Goal: Information Seeking & Learning: Learn about a topic

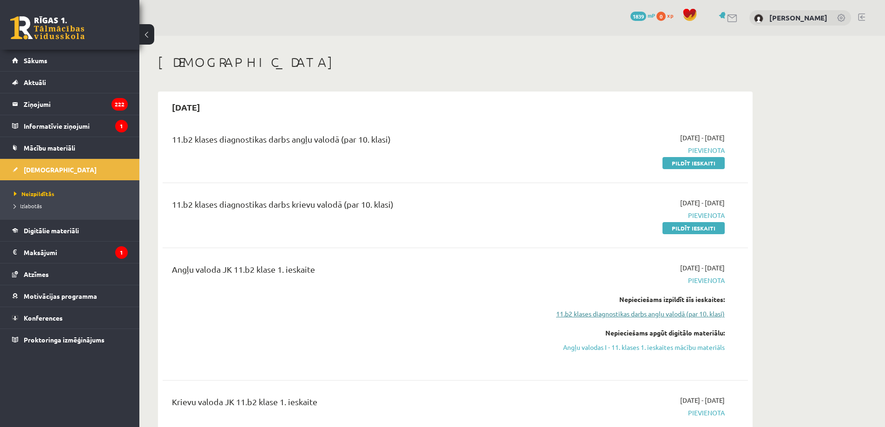
scroll to position [124, 0]
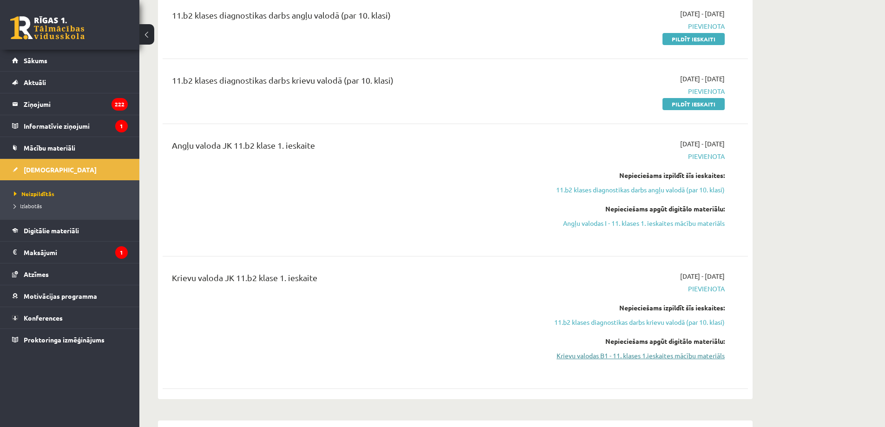
click at [630, 352] on link "Krievu valodas B1 - 11. klases 1.ieskaites mācību materiāls" at bounding box center [637, 356] width 175 height 10
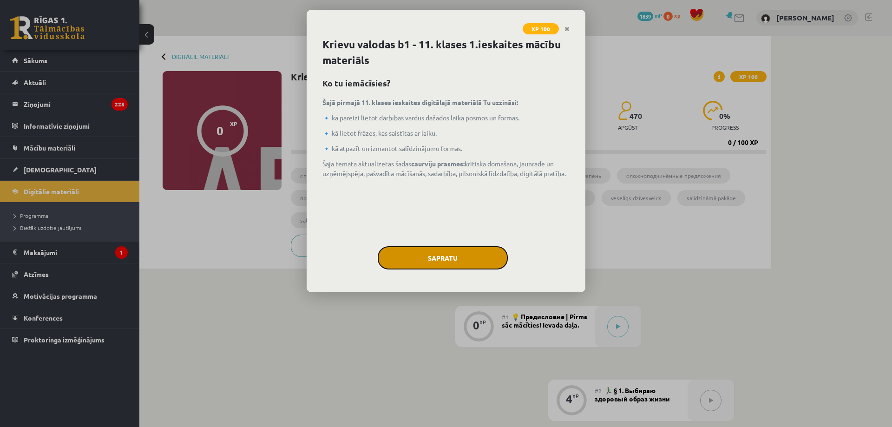
click at [471, 257] on button "Sapratu" at bounding box center [443, 257] width 130 height 23
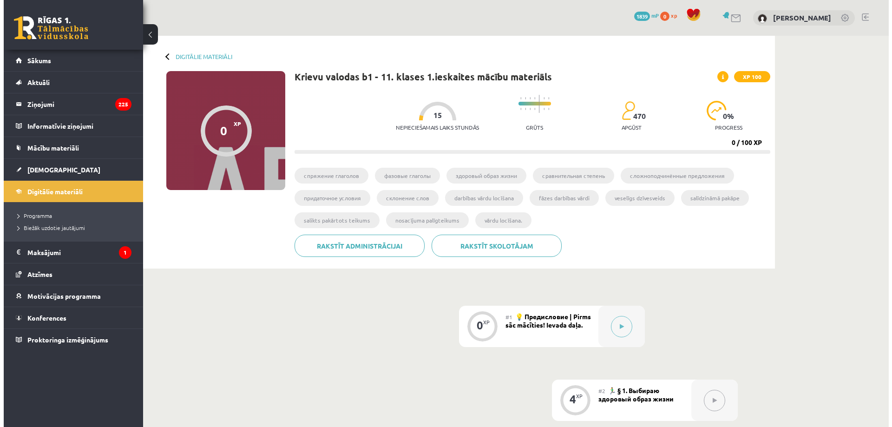
scroll to position [186, 0]
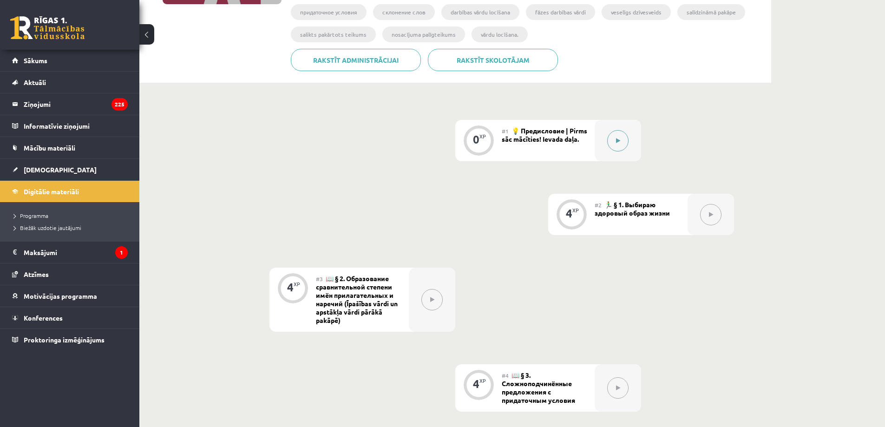
click at [606, 142] on div at bounding box center [618, 140] width 46 height 41
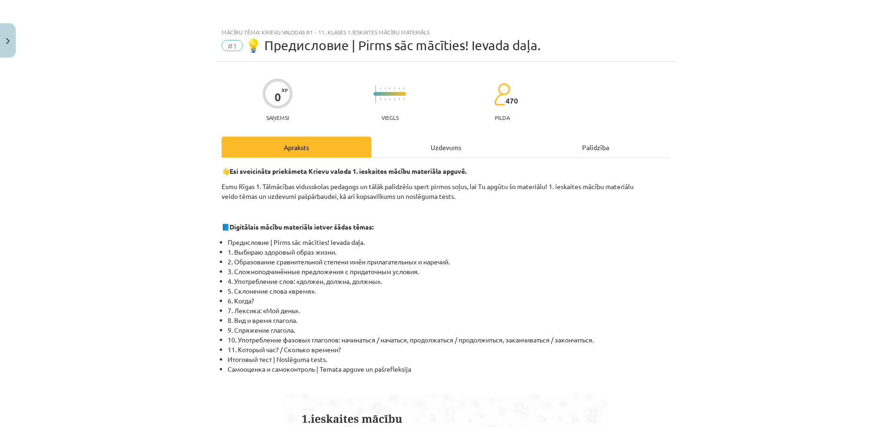
click at [448, 143] on div "Uzdevums" at bounding box center [446, 147] width 150 height 21
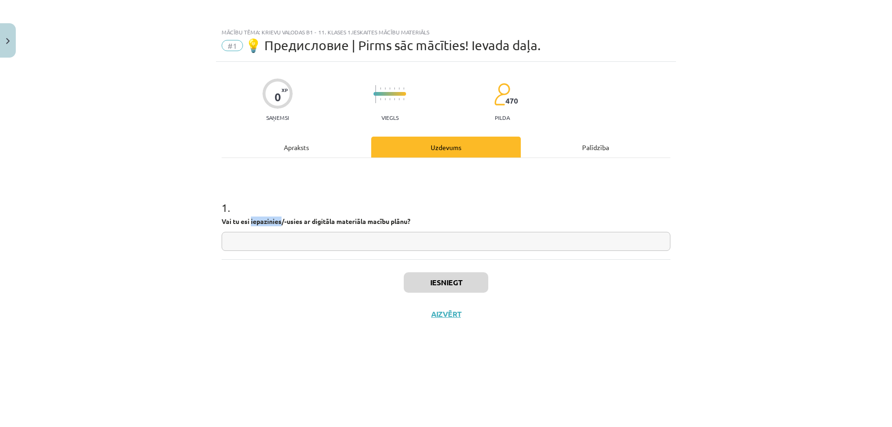
drag, startPoint x: 252, startPoint y: 223, endPoint x: 282, endPoint y: 225, distance: 30.8
click at [282, 225] on p "Vai tu esi iepazinies/-usies ar digitāla materiāla macību plānu?" at bounding box center [446, 222] width 449 height 10
copy strong "iepazinies"
click at [288, 238] on input "text" at bounding box center [446, 241] width 449 height 19
paste input "**********"
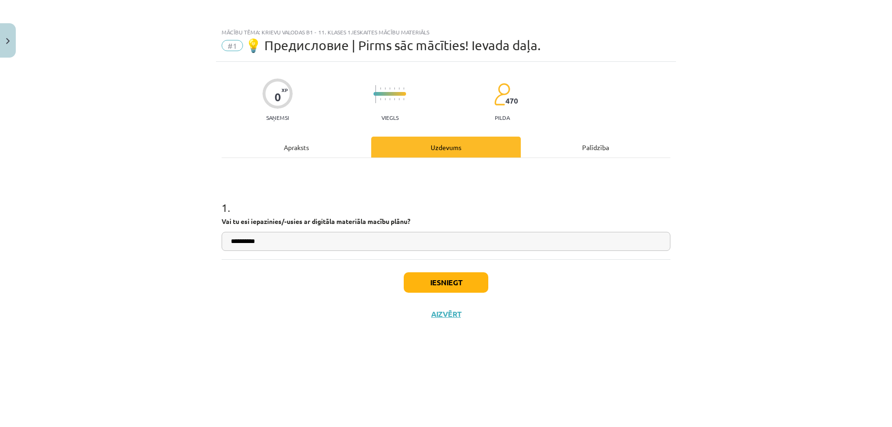
type input "**********"
click at [452, 284] on button "Iesniegt" at bounding box center [446, 282] width 85 height 20
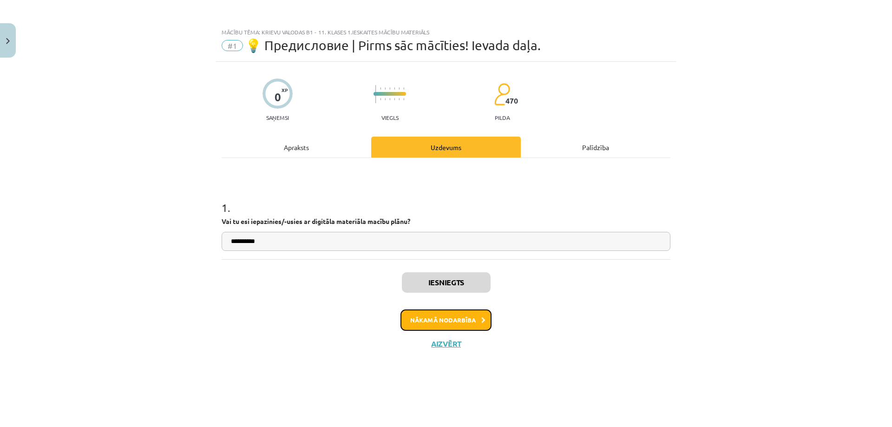
click at [453, 317] on button "Nākamā nodarbība" at bounding box center [446, 319] width 91 height 21
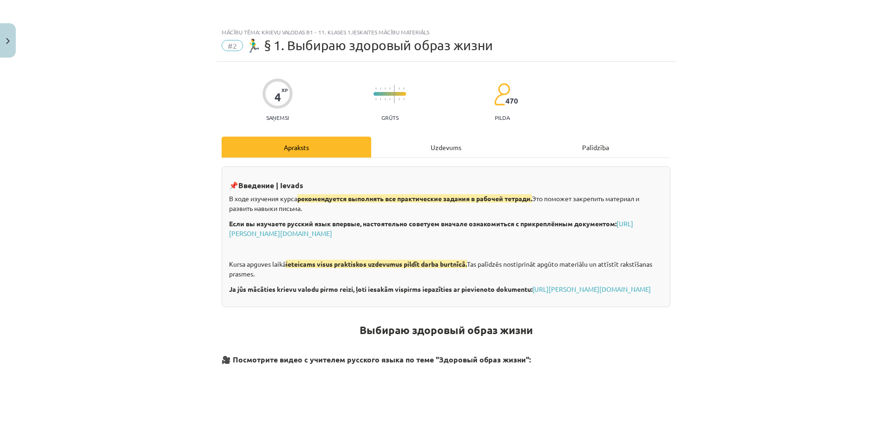
click at [430, 156] on div "Uzdevums" at bounding box center [446, 147] width 150 height 21
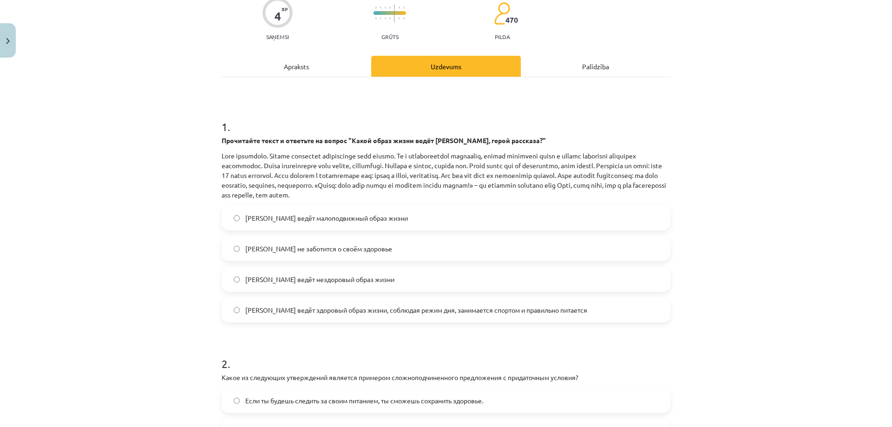
scroll to position [19, 0]
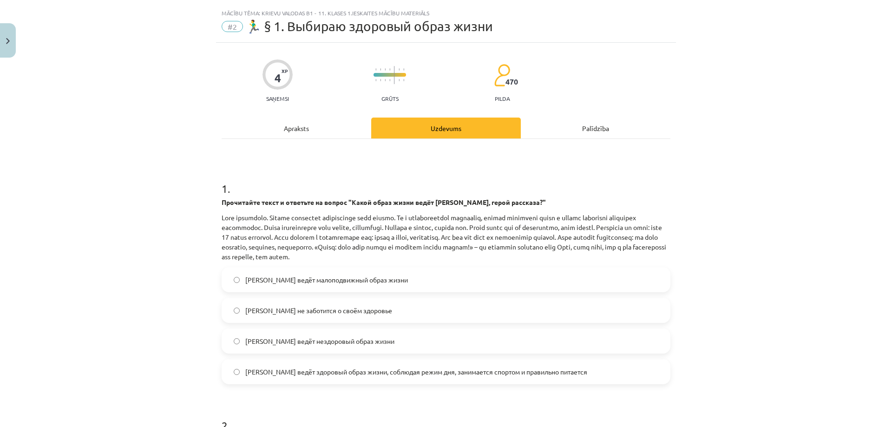
click at [336, 377] on label "Олег ведёт здоровый образ жизни, соблюдая режим дня, занимается спортом и прави…" at bounding box center [446, 371] width 447 height 23
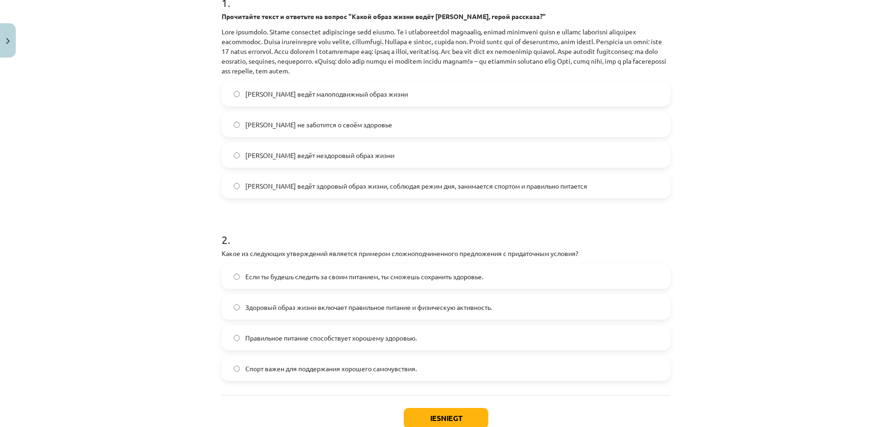
scroll to position [267, 0]
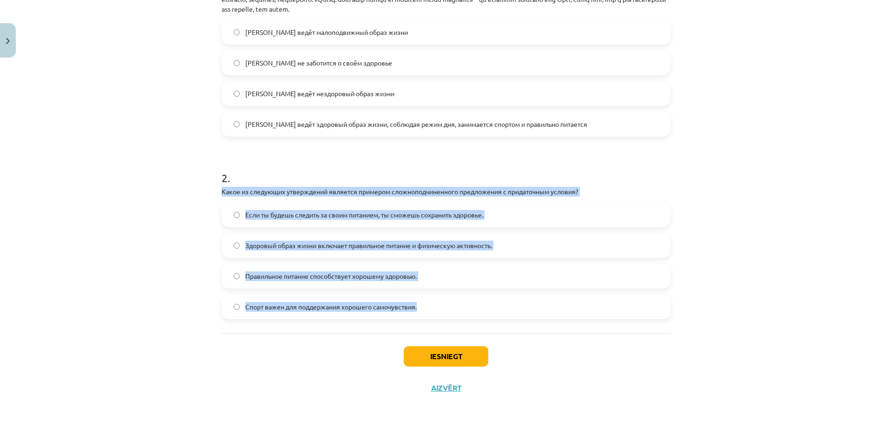
drag, startPoint x: 212, startPoint y: 194, endPoint x: 466, endPoint y: 293, distance: 272.7
click at [465, 295] on div "4 XP Saņemsi Grūts 470 pilda Apraksts Uzdevums Palīdzība 1 . Прочитайте текст и…" at bounding box center [446, 99] width 460 height 609
copy div "Какое из следующих утверждений является примером сложноподчиненного предложения…"
click at [172, 273] on div "Mācību tēma: Krievu valodas b1 - 11. klases 1.ieskaites mācību materiāls #2 🏃‍♂…" at bounding box center [446, 213] width 892 height 427
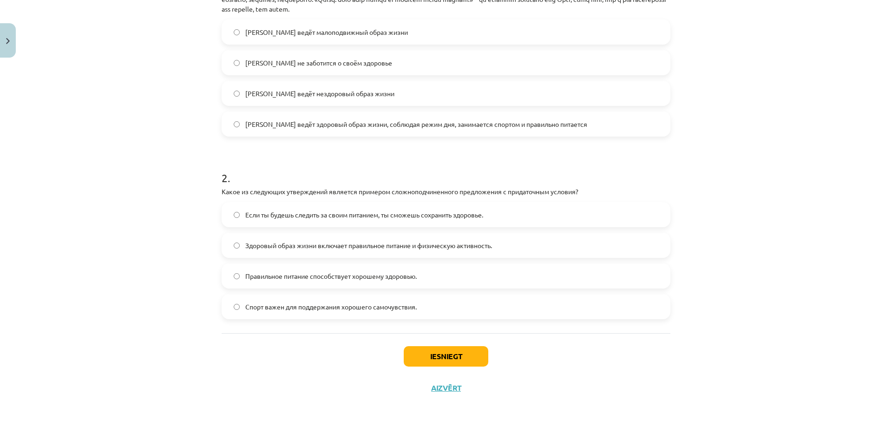
click at [290, 207] on label "Если ты будешь следить за своим питанием, ты сможешь сохранить здоровье." at bounding box center [446, 214] width 447 height 23
click at [466, 352] on button "Iesniegt" at bounding box center [446, 356] width 85 height 20
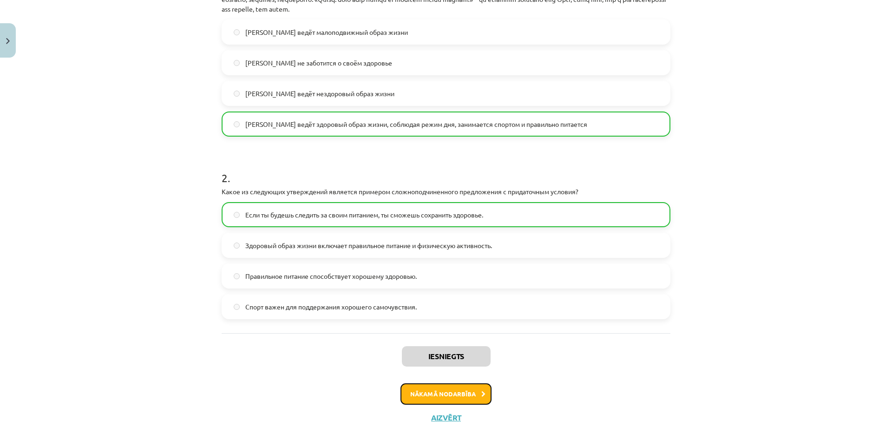
click at [459, 400] on button "Nākamā nodarbība" at bounding box center [446, 393] width 91 height 21
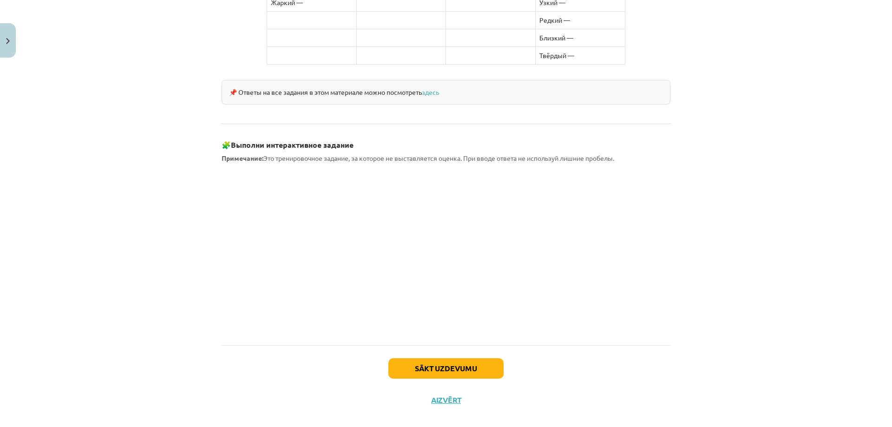
scroll to position [380, 0]
click at [473, 358] on button "Sākt uzdevumu" at bounding box center [445, 368] width 115 height 20
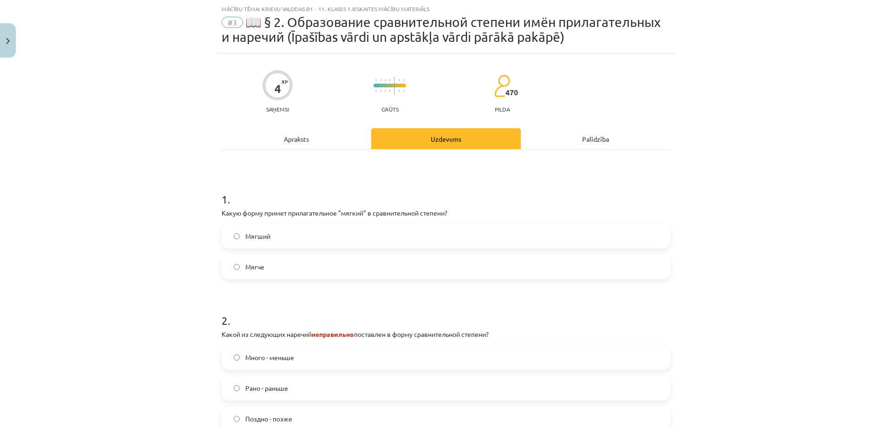
scroll to position [85, 0]
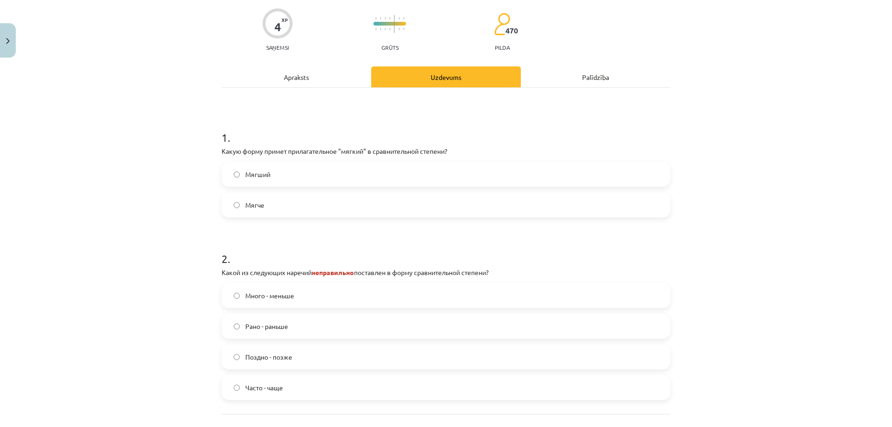
click at [315, 201] on label "Мягче" at bounding box center [446, 204] width 447 height 23
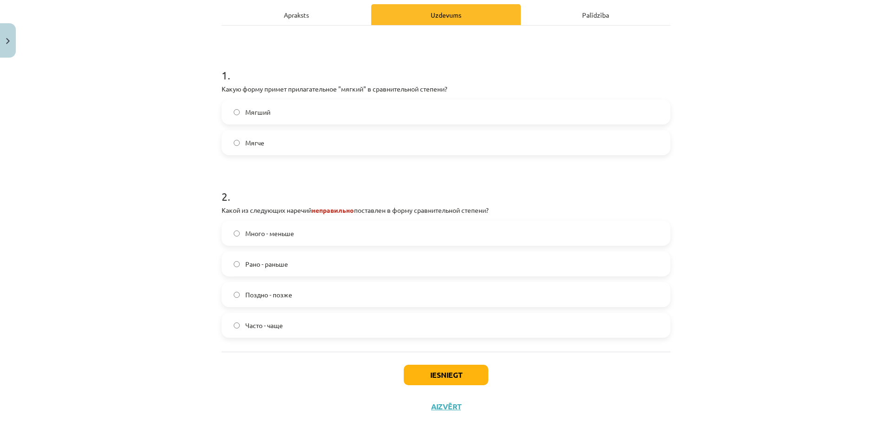
click at [309, 233] on label "Много - меньше" at bounding box center [446, 233] width 447 height 23
click at [456, 373] on button "Iesniegt" at bounding box center [446, 375] width 85 height 20
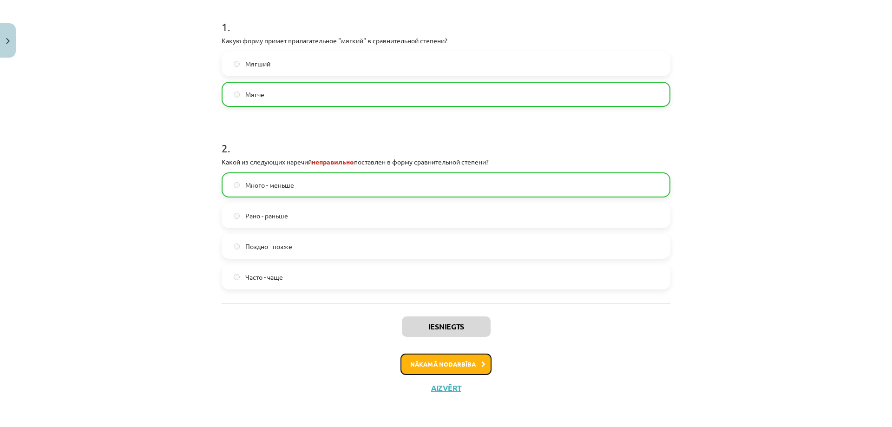
click at [459, 368] on button "Nākamā nodarbība" at bounding box center [446, 364] width 91 height 21
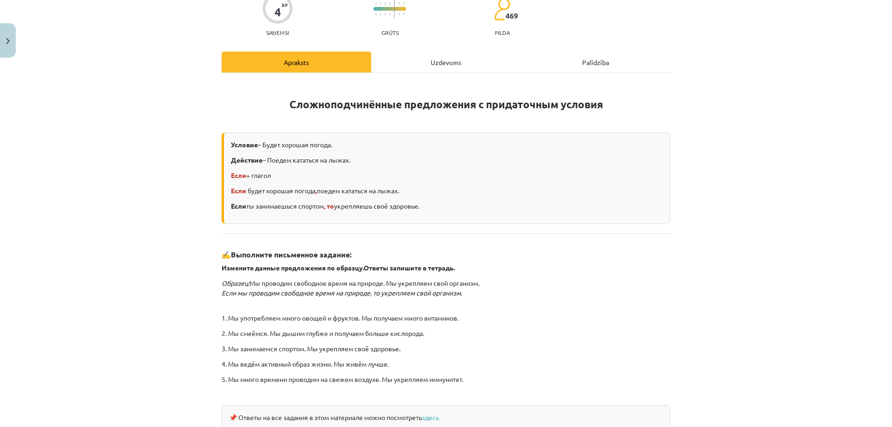
scroll to position [189, 0]
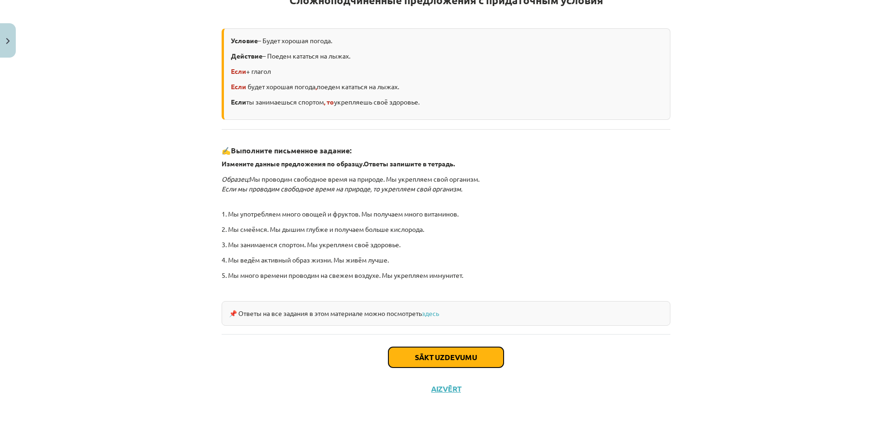
drag, startPoint x: 444, startPoint y: 357, endPoint x: 479, endPoint y: 344, distance: 37.2
click at [485, 335] on div "Sākt uzdevumu Aizvērt" at bounding box center [446, 366] width 449 height 65
click at [472, 361] on button "Sākt uzdevumu" at bounding box center [445, 357] width 115 height 20
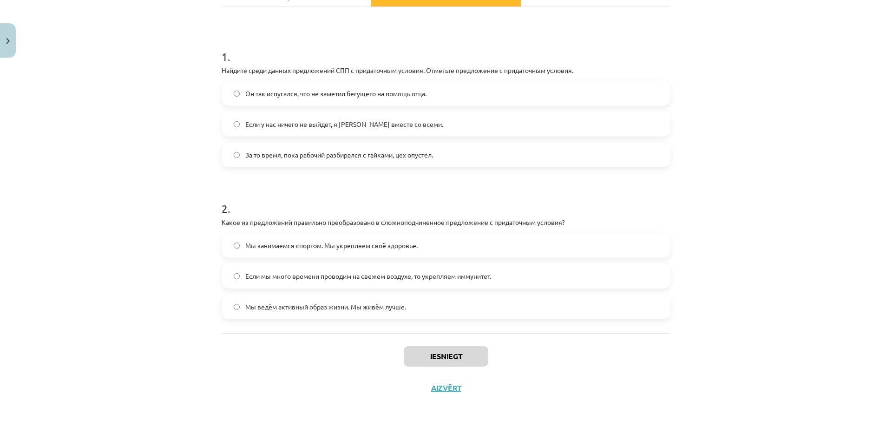
scroll to position [27, 0]
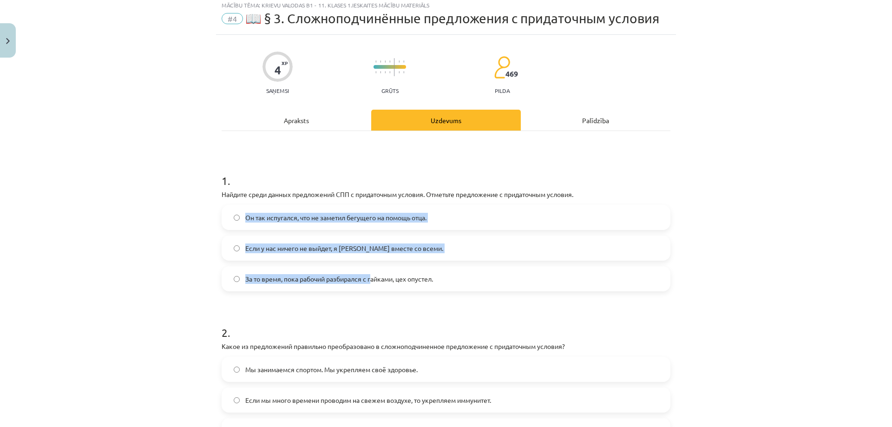
drag, startPoint x: 215, startPoint y: 199, endPoint x: 358, endPoint y: 273, distance: 160.4
click at [359, 273] on div "4 XP Saņemsi Grūts 469 pilda Apraksts Uzdevums Palīdzība 1 . Найдите среди данн…" at bounding box center [446, 281] width 460 height 493
click at [185, 220] on div "Mācību tēma: Krievu valodas b1 - 11. klases 1.ieskaites mācību materiāls #4 📖 §…" at bounding box center [446, 213] width 892 height 427
click at [216, 207] on div "4 XP Saņemsi Grūts 469 pilda Apraksts Uzdevums Palīdzība 1 . Найдите среди данн…" at bounding box center [446, 281] width 460 height 493
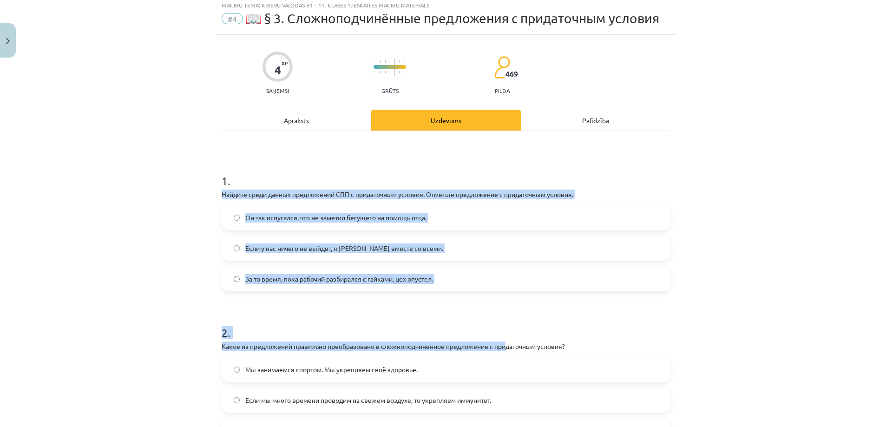
scroll to position [151, 0]
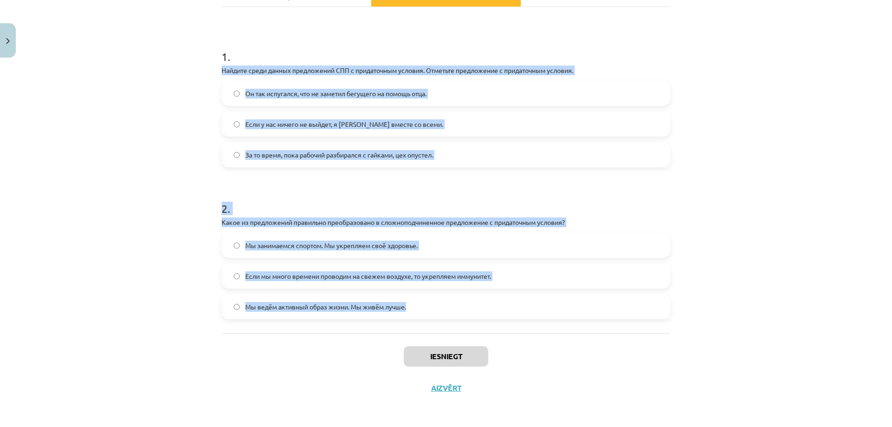
drag, startPoint x: 218, startPoint y: 190, endPoint x: 514, endPoint y: 306, distance: 317.8
click at [514, 306] on div "4 XP Saņemsi Grūts 469 pilda Apraksts Uzdevums Palīdzība 1 . Найдите среди данн…" at bounding box center [446, 157] width 460 height 493
copy form "Найдите среди данных предложений СПП с придаточным условия. Отметьте предложени…"
click at [187, 169] on div "Mācību tēma: Krievu valodas b1 - 11. klases 1.ieskaites mācību materiāls #4 📖 §…" at bounding box center [446, 213] width 892 height 427
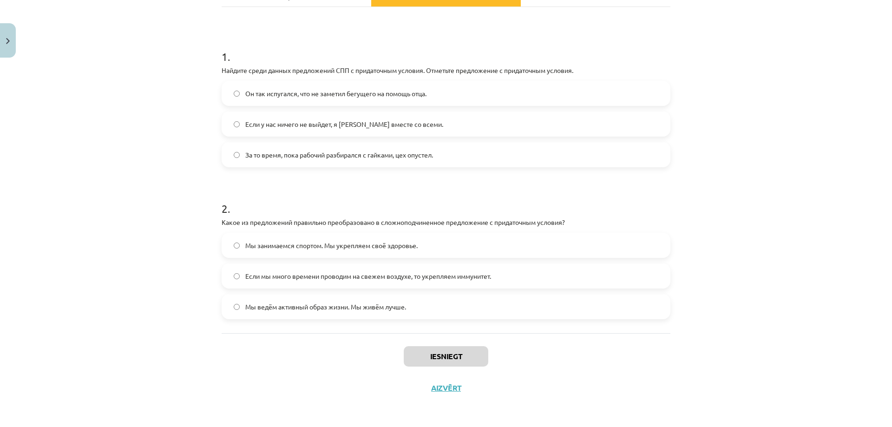
click at [296, 127] on span "Если у нас ничего не выйдет, я уеду вместе со всеми." at bounding box center [344, 124] width 198 height 10
click at [332, 283] on label "Если мы много времени проводим на свежем воздухе, то укрепляем иммунитет." at bounding box center [446, 275] width 447 height 23
click at [462, 359] on button "Iesniegt" at bounding box center [446, 356] width 85 height 20
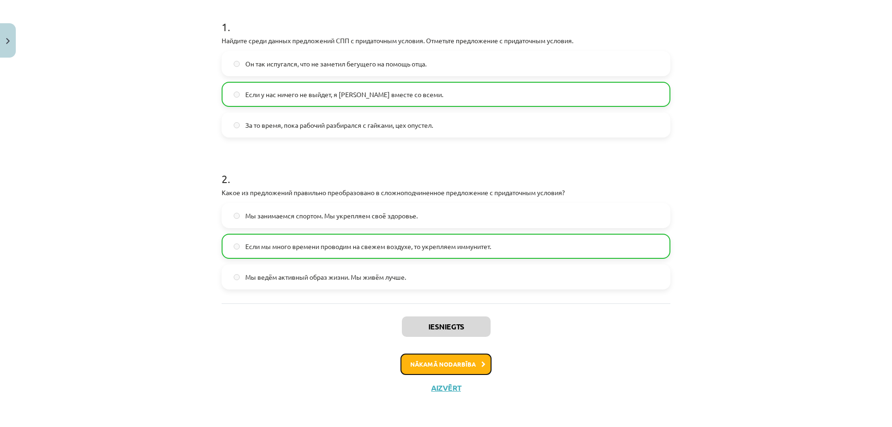
click at [463, 367] on button "Nākamā nodarbība" at bounding box center [446, 364] width 91 height 21
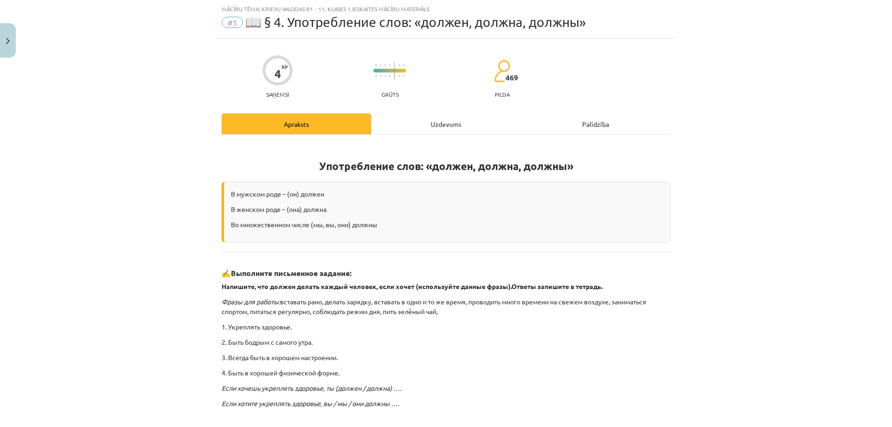
scroll to position [151, 0]
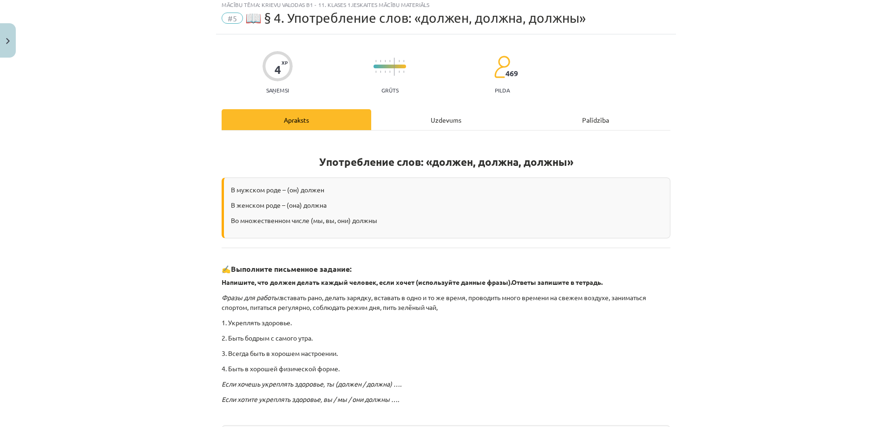
click at [414, 126] on div "Uzdevums" at bounding box center [446, 119] width 150 height 21
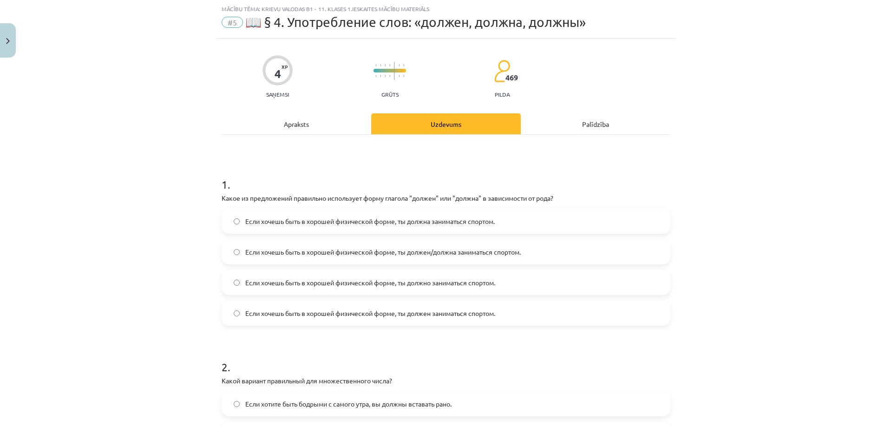
scroll to position [0, 0]
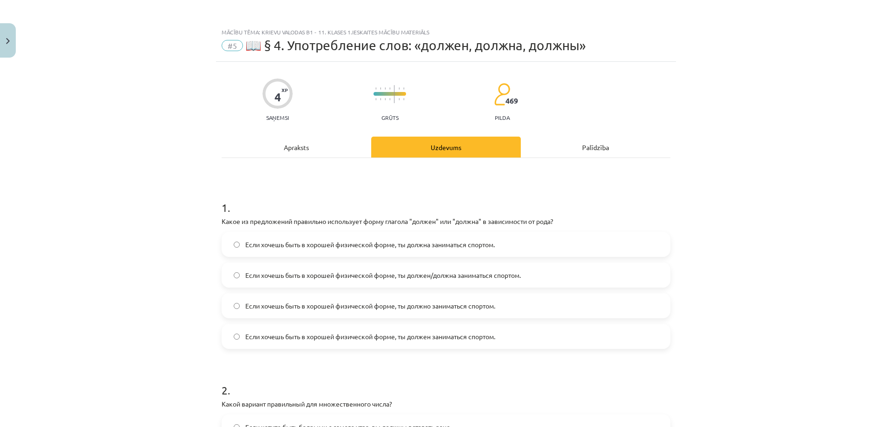
click at [418, 275] on span "Если хочешь быть в хорошей физической форме, ты должен/должна заниматься спорто…" at bounding box center [383, 275] width 276 height 10
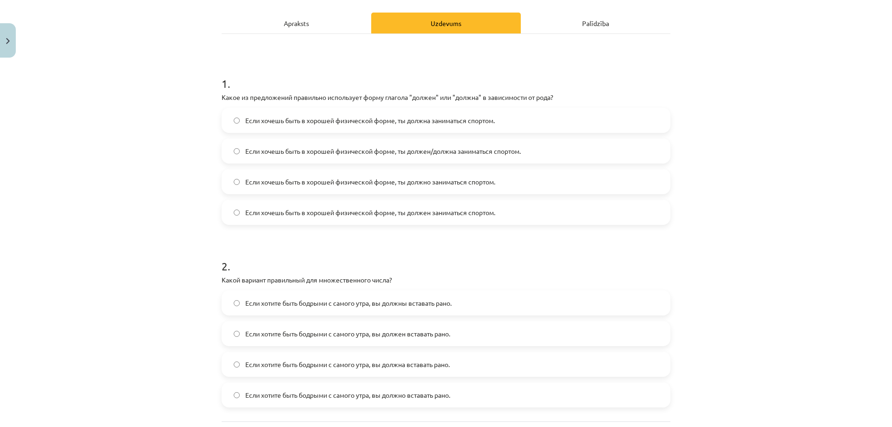
scroll to position [212, 0]
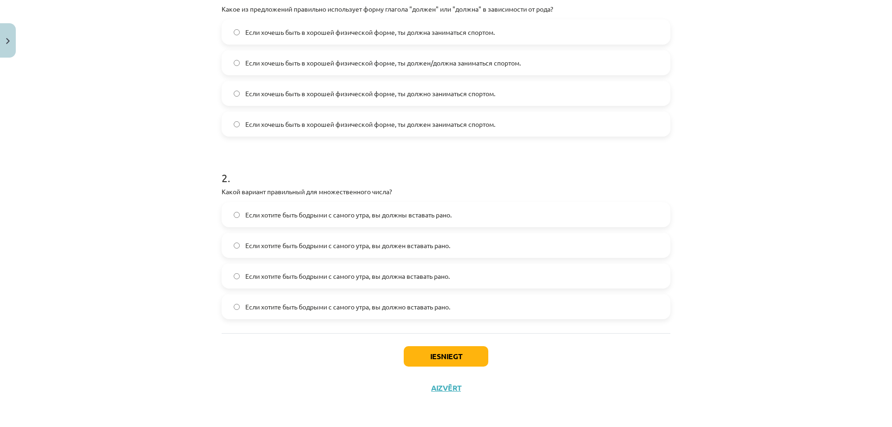
click at [384, 217] on span "Если хотите быть бодрыми с самого утра, вы должны вставать рано." at bounding box center [348, 215] width 206 height 10
click at [466, 361] on button "Iesniegt" at bounding box center [446, 356] width 85 height 20
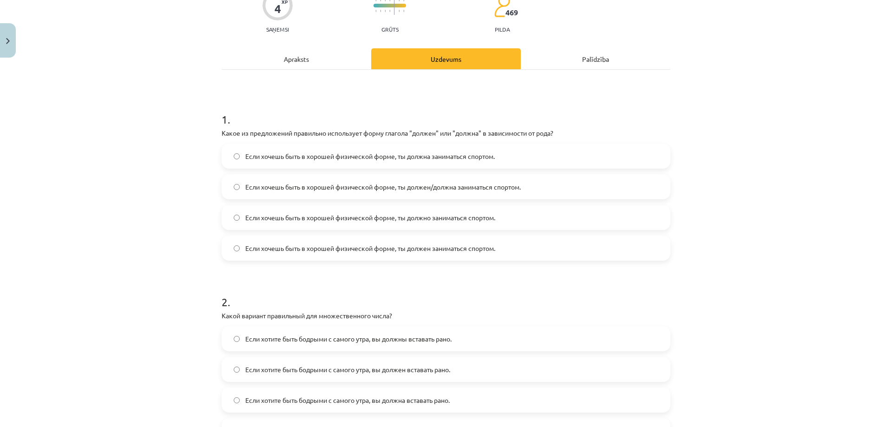
scroll to position [151, 0]
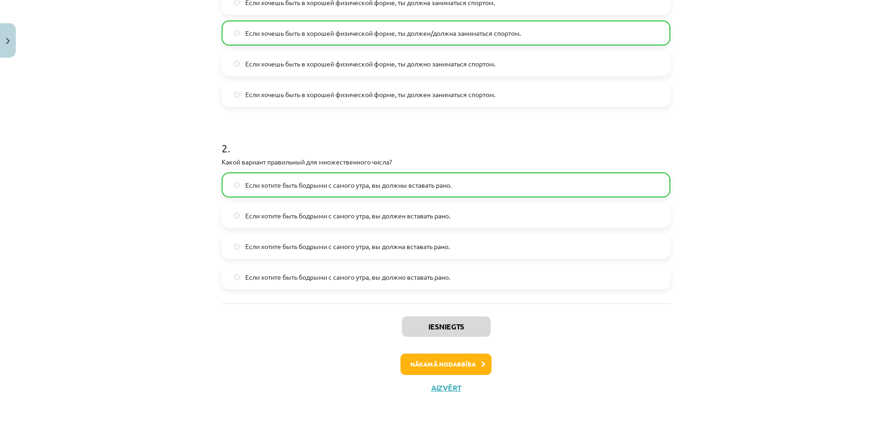
click at [433, 353] on div "Iesniegts Nākamā nodarbība Aizvērt" at bounding box center [446, 350] width 449 height 95
click at [435, 355] on button "Nākamā nodarbība" at bounding box center [446, 364] width 91 height 21
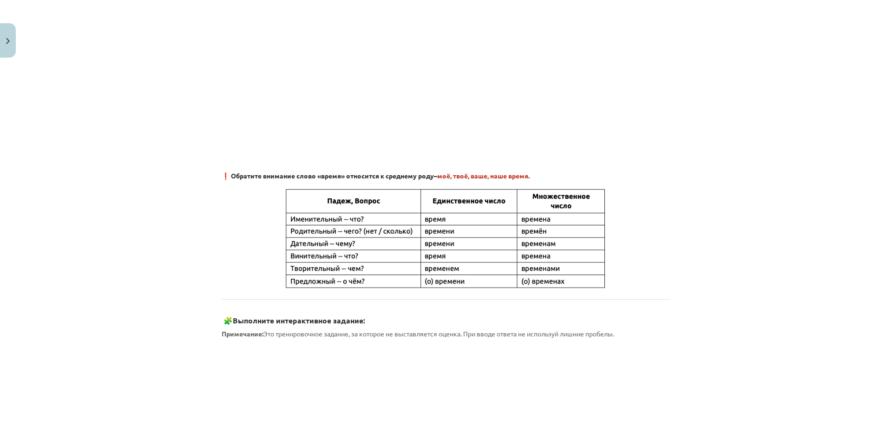
scroll to position [23, 0]
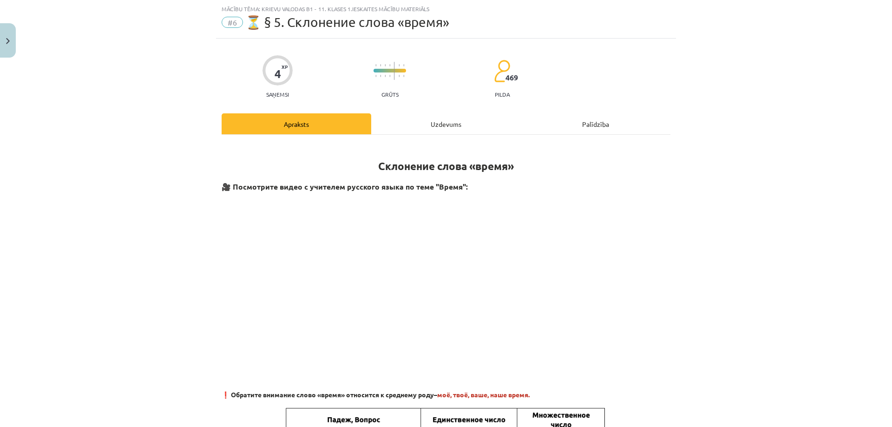
click at [448, 125] on div "Uzdevums" at bounding box center [446, 123] width 150 height 21
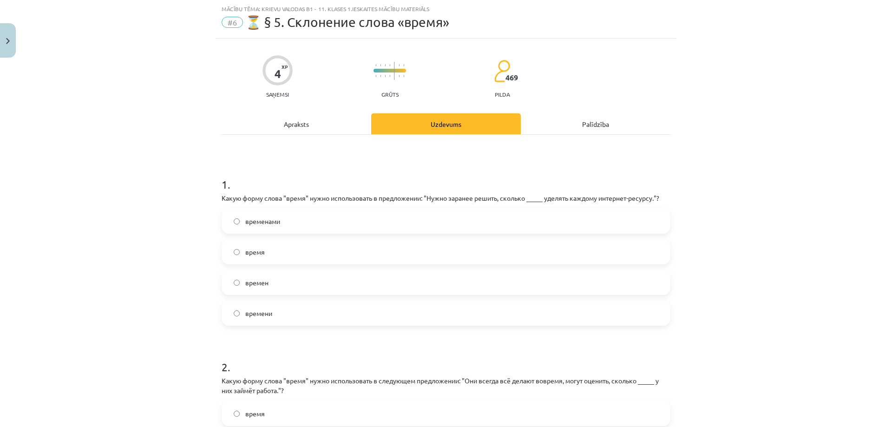
click at [263, 312] on span "времени" at bounding box center [258, 314] width 27 height 10
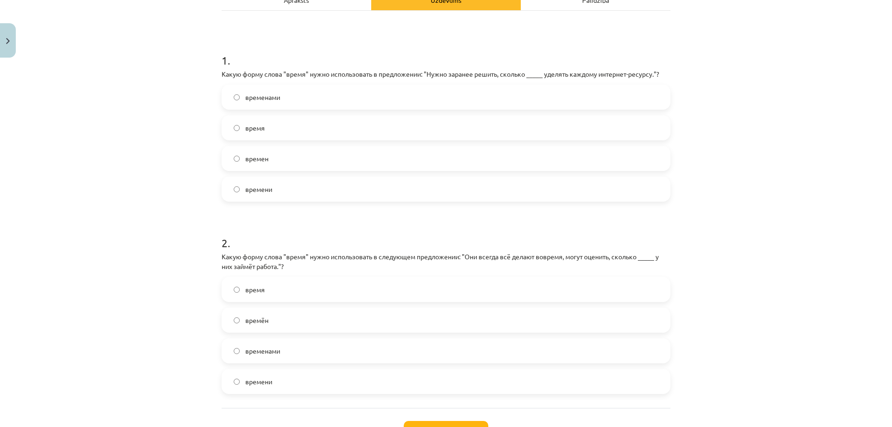
scroll to position [222, 0]
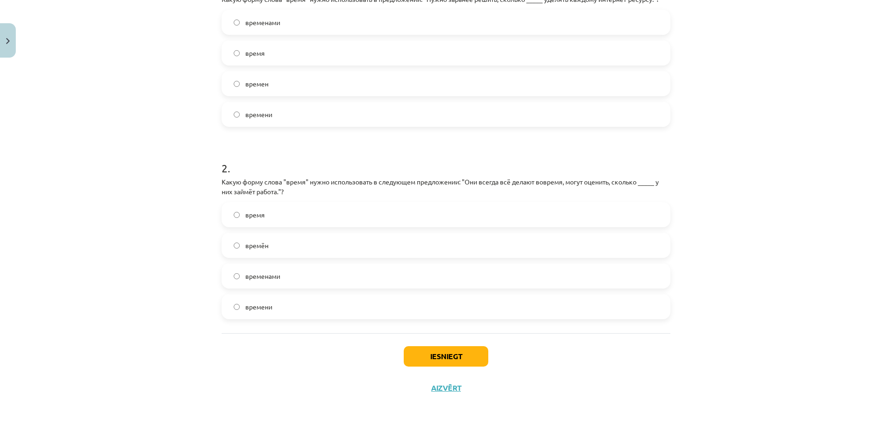
click at [272, 315] on label "времени" at bounding box center [446, 306] width 447 height 23
click at [450, 363] on button "Iesniegt" at bounding box center [446, 356] width 85 height 20
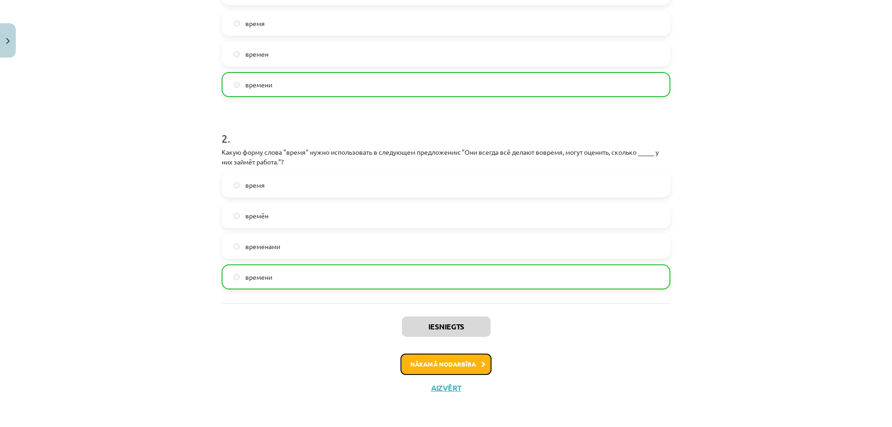
click at [442, 364] on button "Nākamā nodarbība" at bounding box center [446, 364] width 91 height 21
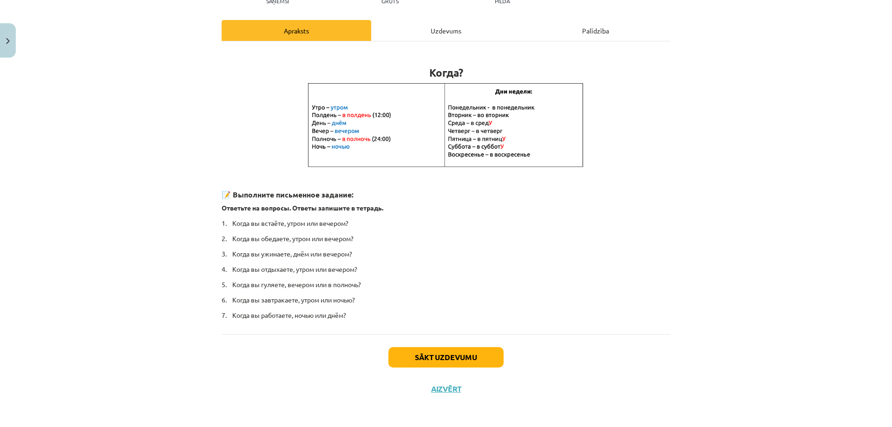
scroll to position [0, 0]
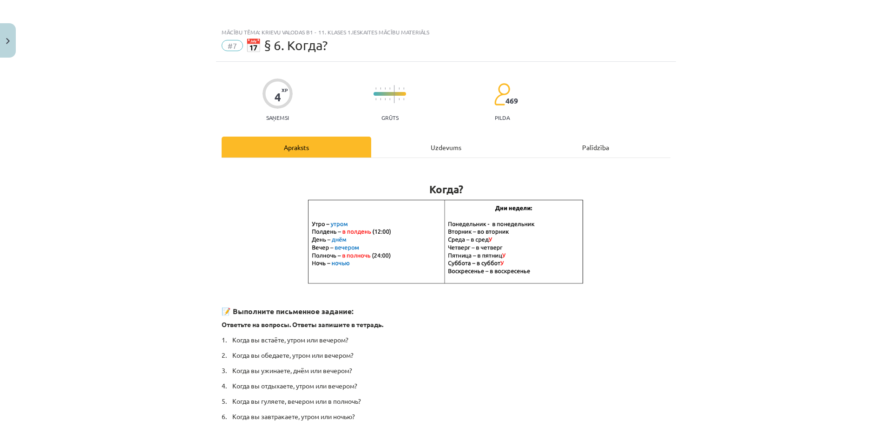
click at [449, 152] on div "Uzdevums" at bounding box center [446, 147] width 150 height 21
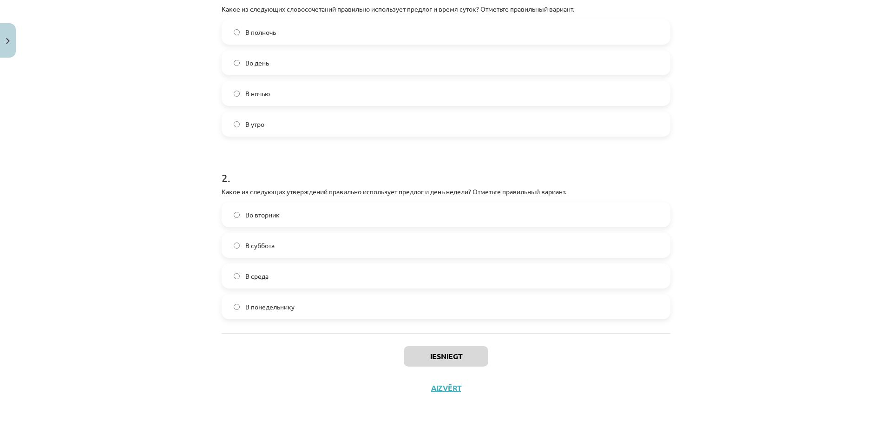
scroll to position [88, 0]
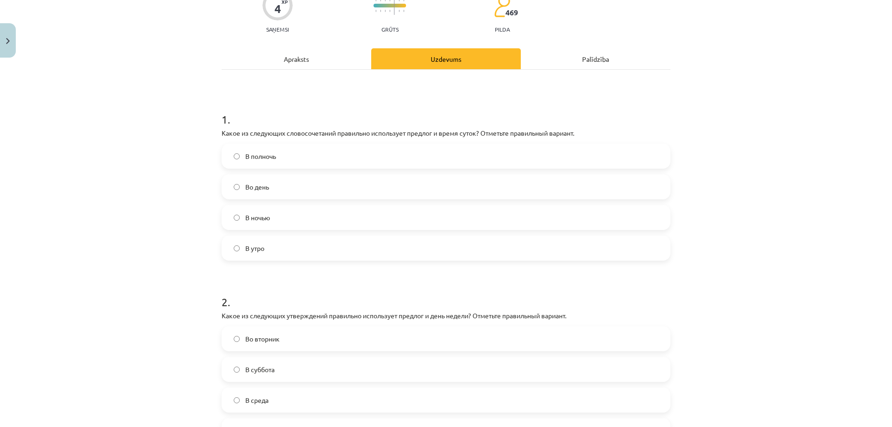
click at [293, 162] on label "В полночь" at bounding box center [446, 155] width 447 height 23
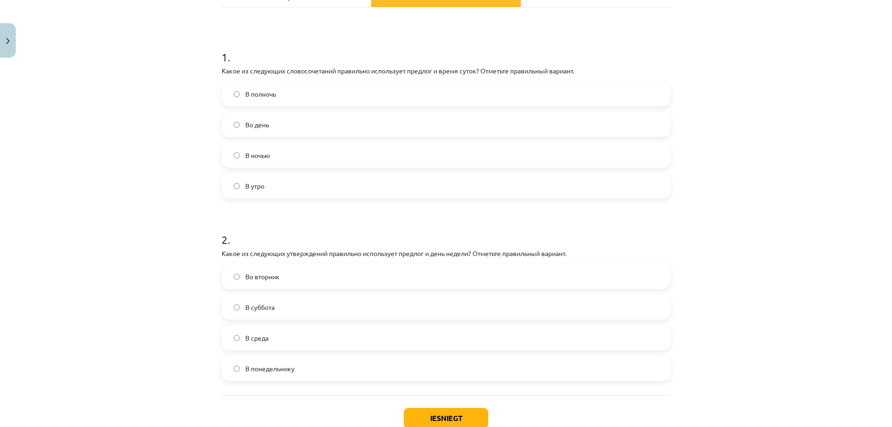
click at [268, 272] on span "Во вторник" at bounding box center [262, 277] width 34 height 10
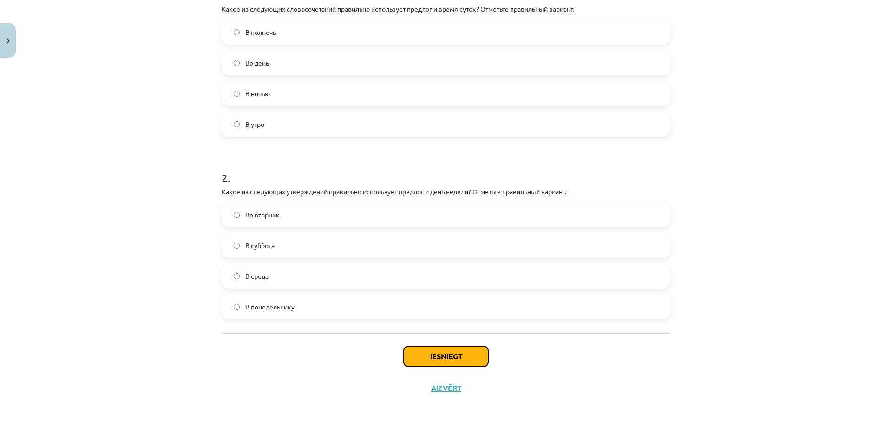
click at [472, 349] on button "Iesniegt" at bounding box center [446, 356] width 85 height 20
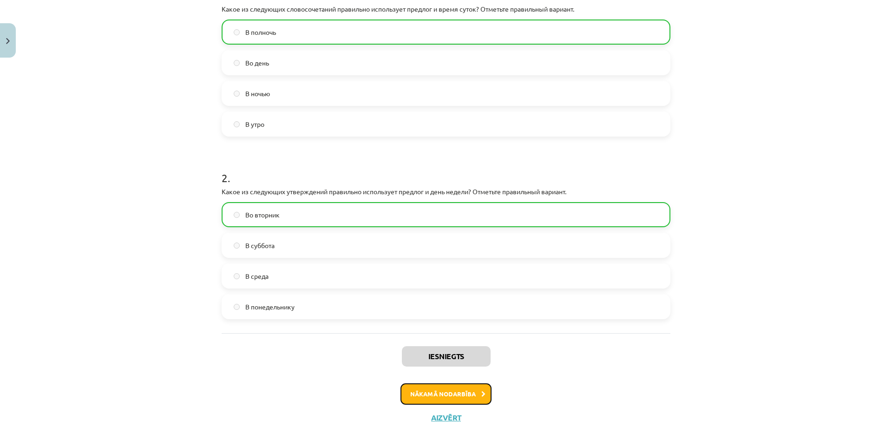
click at [460, 396] on button "Nākamā nodarbība" at bounding box center [446, 393] width 91 height 21
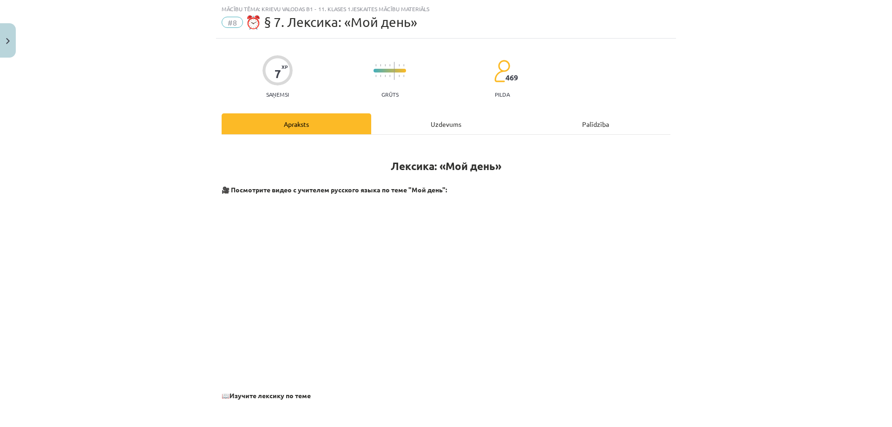
click at [408, 122] on div "Uzdevums" at bounding box center [446, 123] width 150 height 21
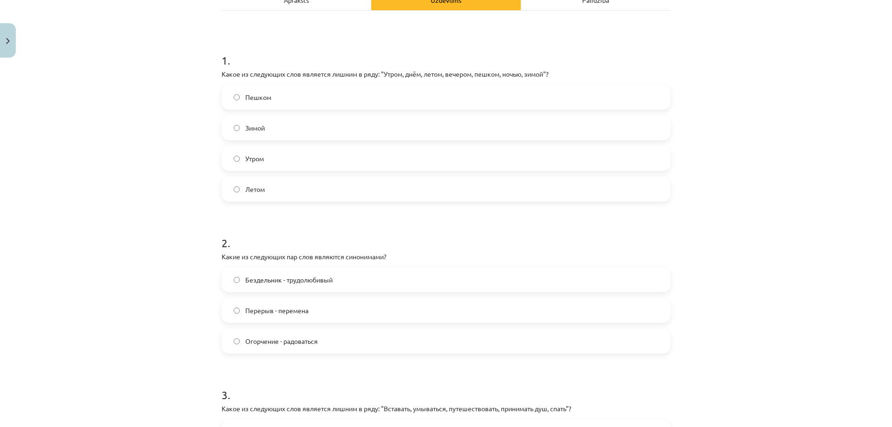
scroll to position [85, 0]
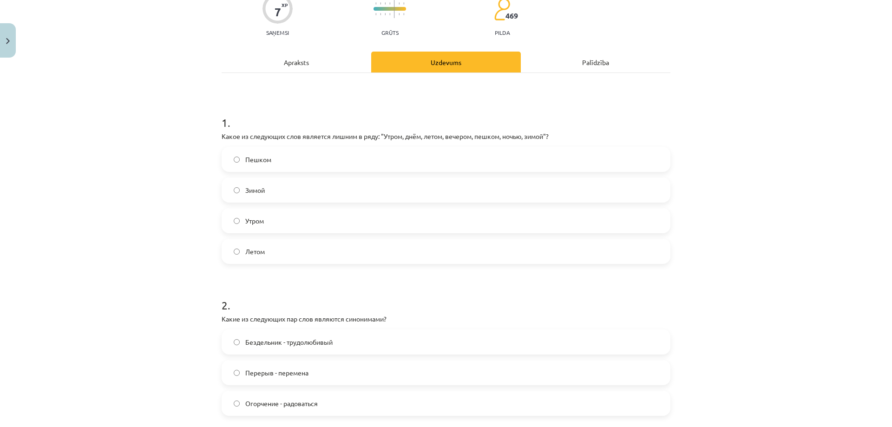
click at [283, 159] on label "Пешком" at bounding box center [446, 159] width 447 height 23
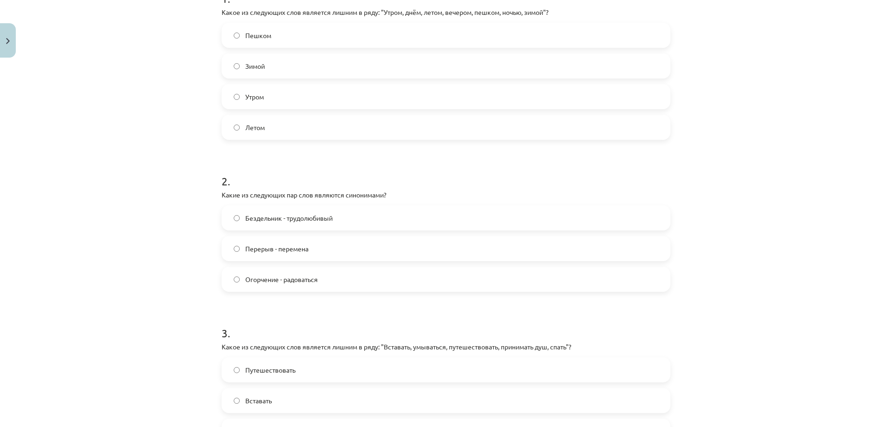
click at [309, 253] on label "Перерыв - перемена" at bounding box center [446, 248] width 447 height 23
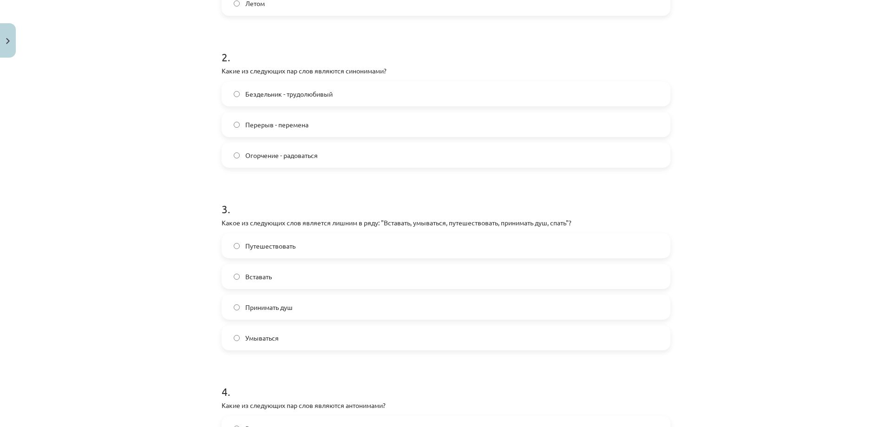
scroll to position [395, 0]
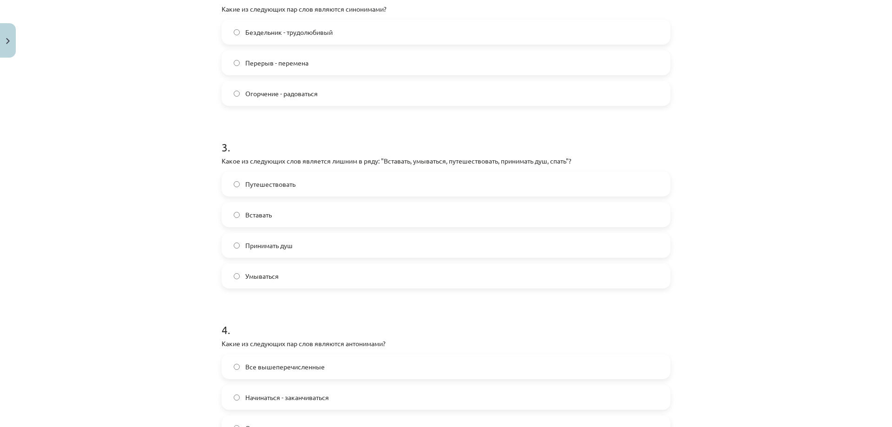
click at [292, 185] on span "Путешествовать" at bounding box center [270, 184] width 50 height 10
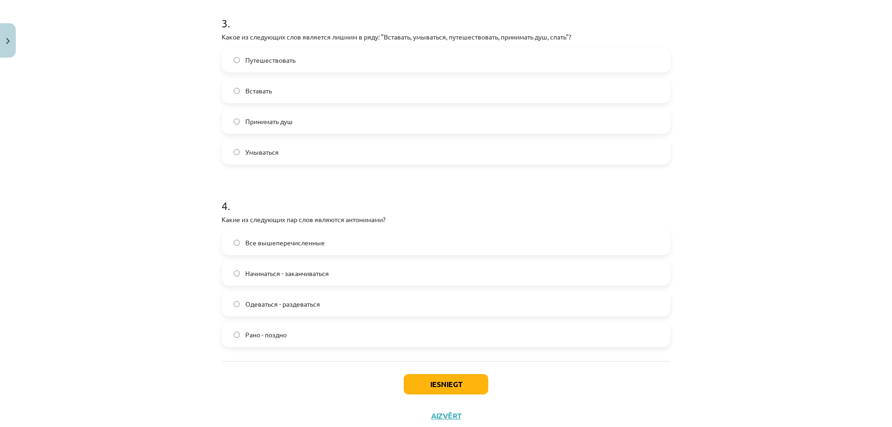
click at [260, 273] on span "Начинаться - заканчиваться" at bounding box center [287, 274] width 84 height 10
click at [436, 387] on button "Iesniegt" at bounding box center [446, 384] width 85 height 20
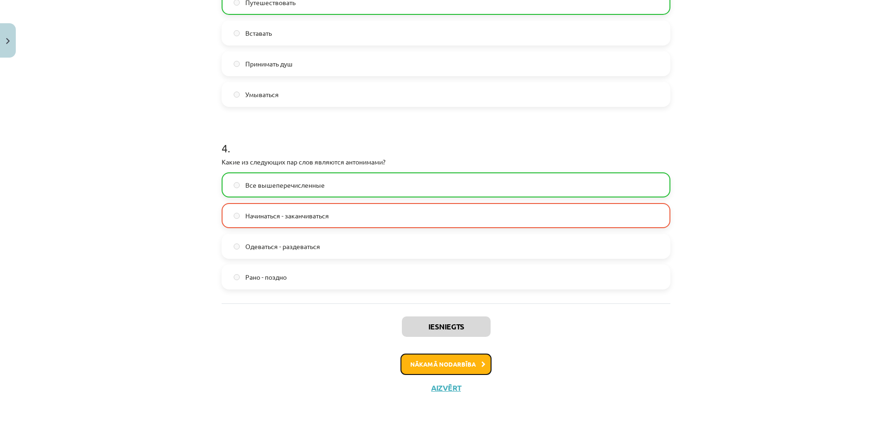
click at [450, 355] on button "Nākamā nodarbība" at bounding box center [446, 364] width 91 height 21
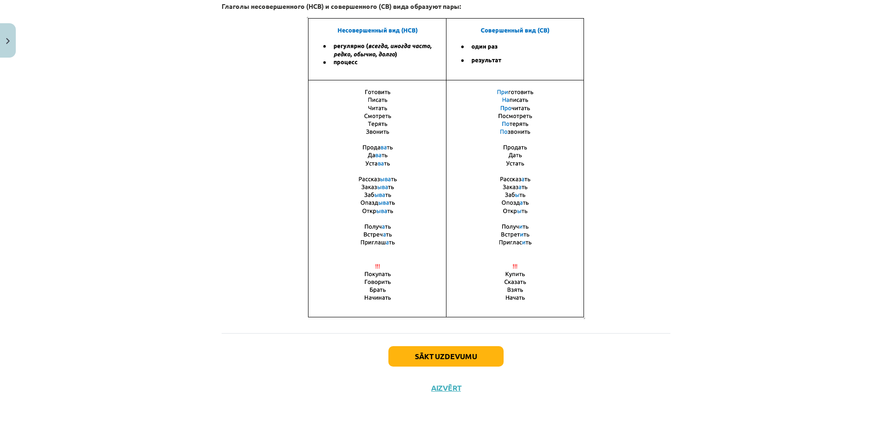
scroll to position [23, 0]
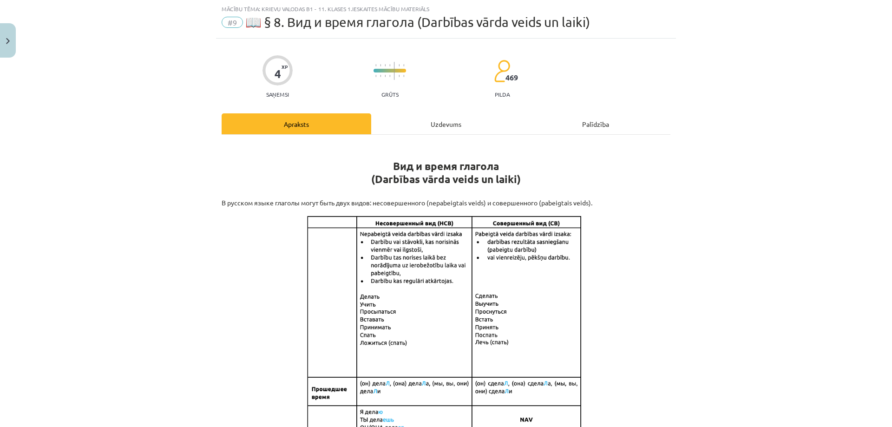
click at [435, 121] on div "Uzdevums" at bounding box center [446, 123] width 150 height 21
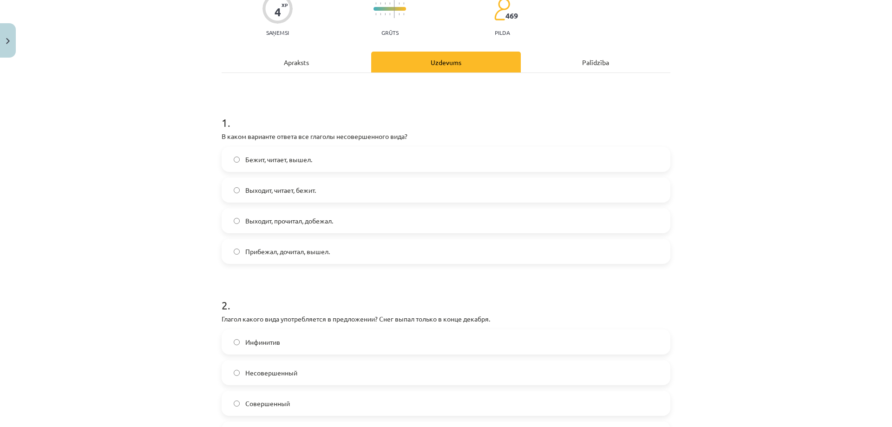
scroll to position [0, 0]
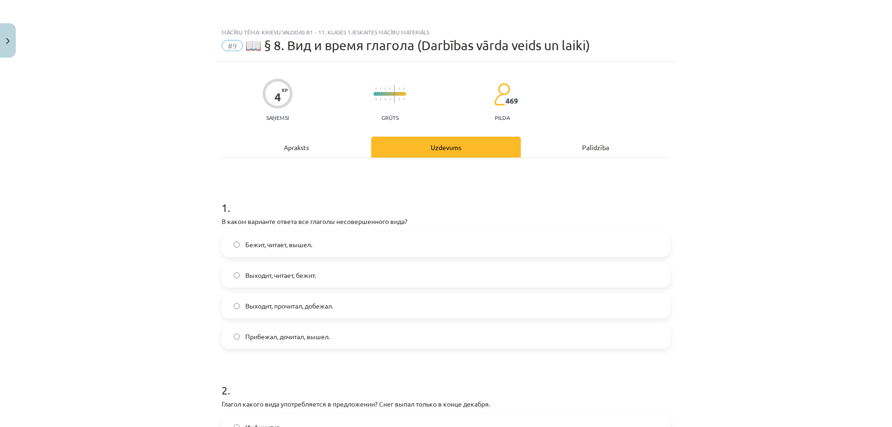
click at [305, 152] on div "Apraksts" at bounding box center [297, 147] width 150 height 21
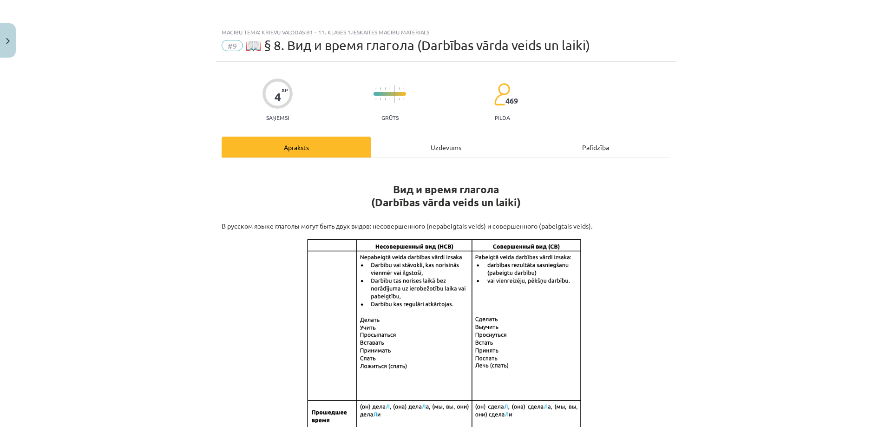
click at [424, 149] on div "Uzdevums" at bounding box center [446, 147] width 150 height 21
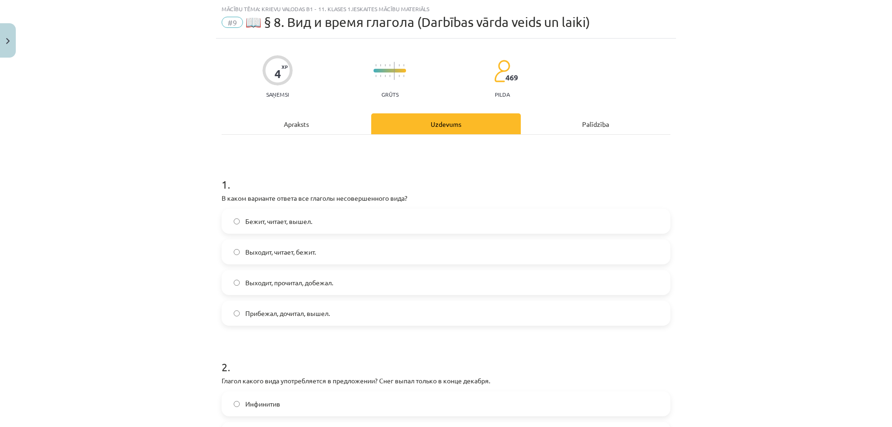
click at [297, 220] on span "Бежит, читает, вышел." at bounding box center [278, 222] width 67 height 10
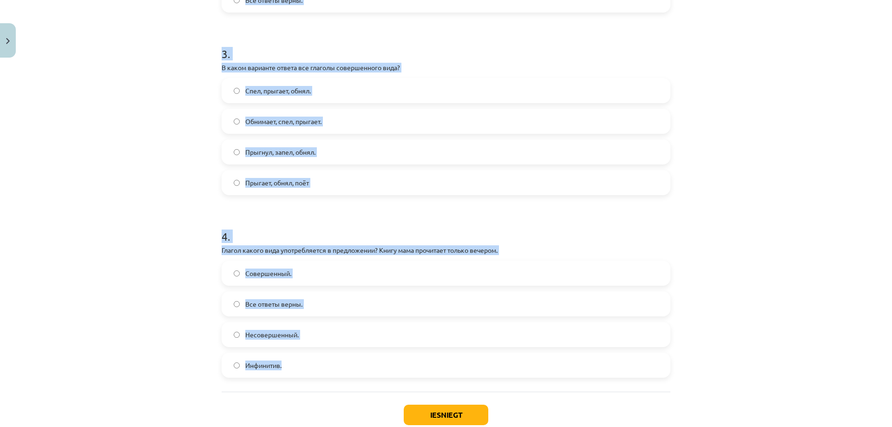
scroll to position [578, 0]
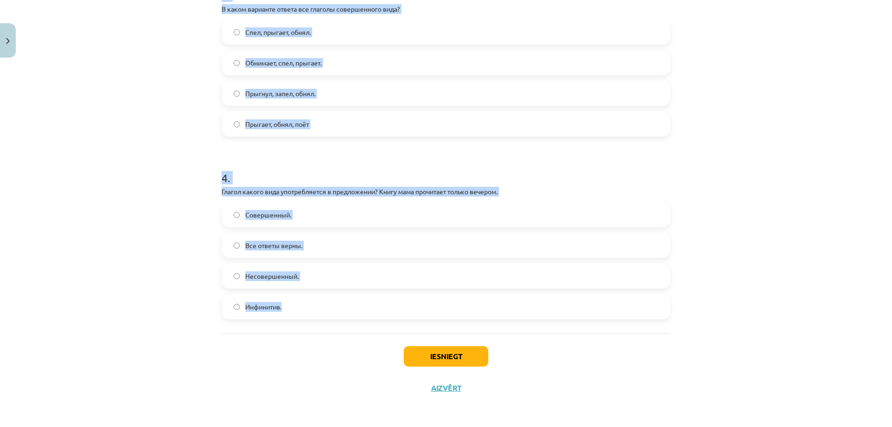
drag, startPoint x: 217, startPoint y: 70, endPoint x: 438, endPoint y: 328, distance: 339.4
copy form "Глагол какого вида употребляется в предложении? Снег выпал только в конце декаб…"
click at [280, 218] on span "Совершенный." at bounding box center [268, 215] width 46 height 10
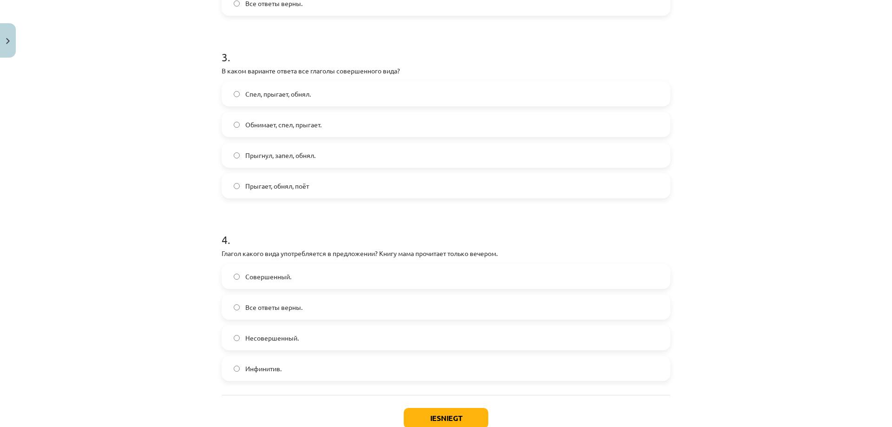
scroll to position [392, 0]
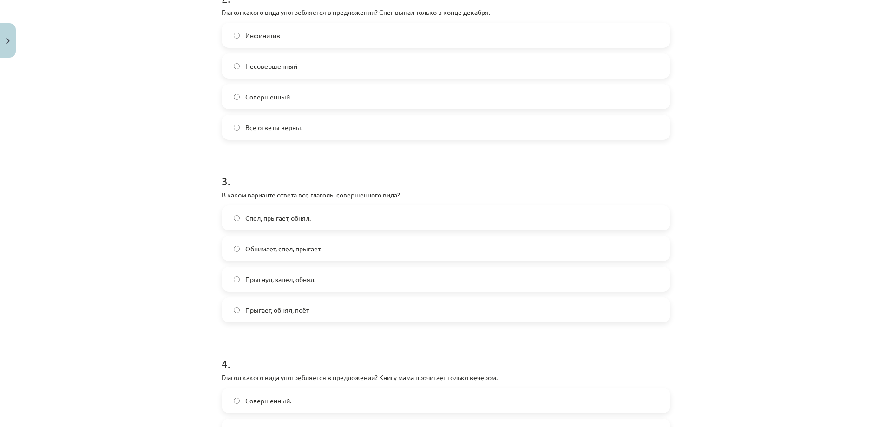
click at [283, 101] on span "Совершенный" at bounding box center [267, 97] width 45 height 10
click at [272, 287] on label "Прыгнул, запел, обнял." at bounding box center [446, 279] width 447 height 23
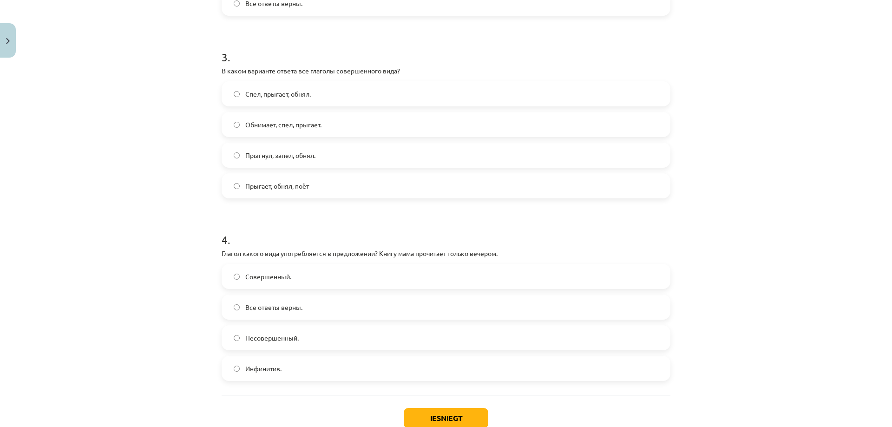
scroll to position [578, 0]
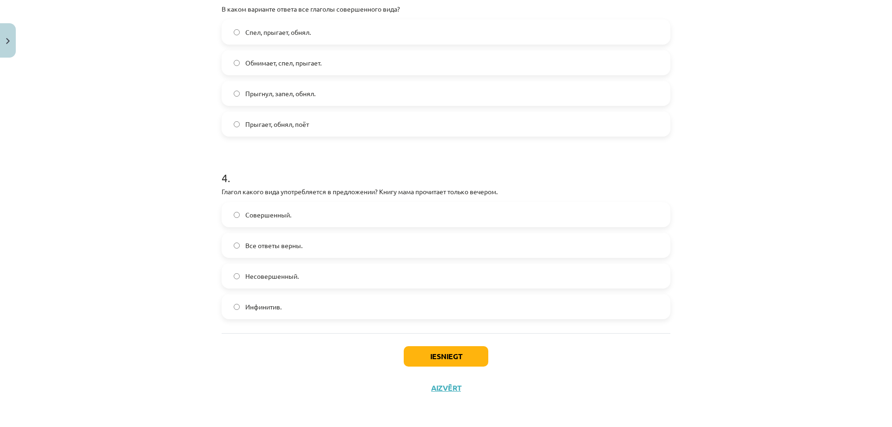
drag, startPoint x: 473, startPoint y: 343, endPoint x: 465, endPoint y: 357, distance: 16.0
click at [473, 343] on div "Iesniegt Aizvērt" at bounding box center [446, 365] width 449 height 65
click at [461, 361] on button "Iesniegt" at bounding box center [446, 356] width 85 height 20
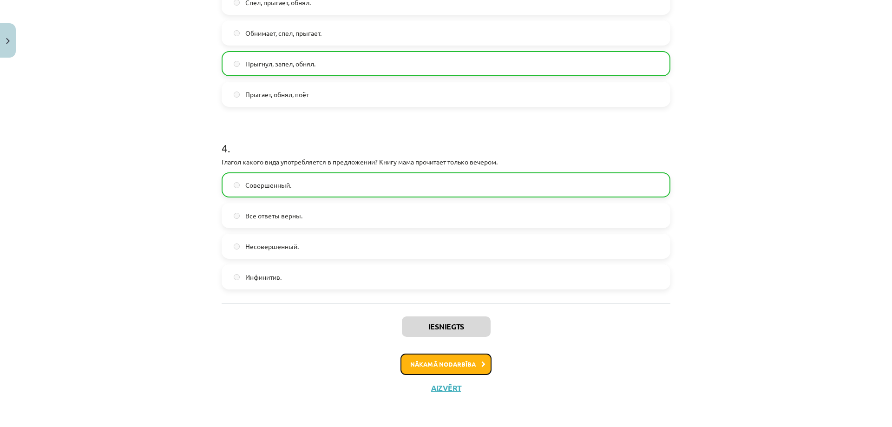
click at [460, 364] on button "Nākamā nodarbība" at bounding box center [446, 364] width 91 height 21
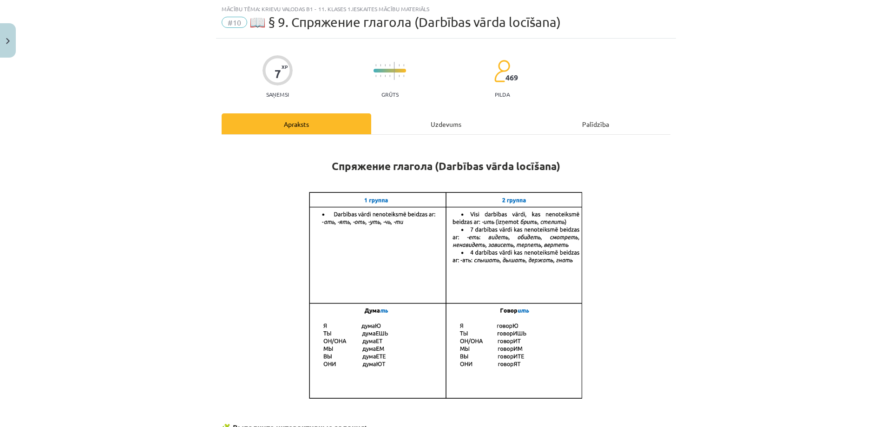
click at [420, 125] on div "Uzdevums" at bounding box center [446, 123] width 150 height 21
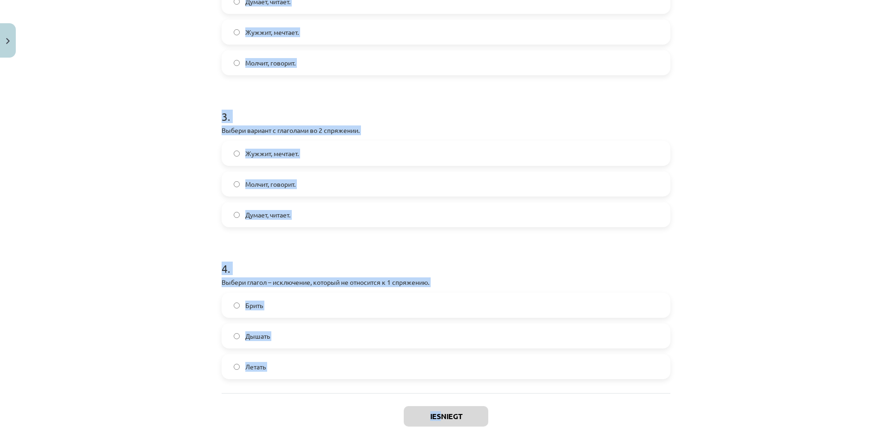
scroll to position [455, 0]
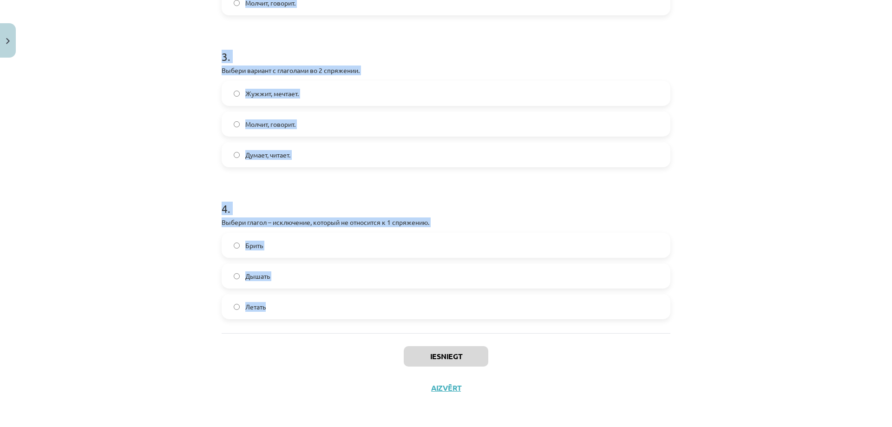
drag, startPoint x: 214, startPoint y: 199, endPoint x: 443, endPoint y: 329, distance: 263.2
click at [443, 329] on div "7 XP Saņemsi Grūts 469 pilda Apraksts Uzdevums Palīdzība 1 . Выбери глагол – ис…" at bounding box center [446, 5] width 460 height 797
copy form "Выбери глагол – исключение, который не относится ко 2 спряжению. Стелить. Ходит…"
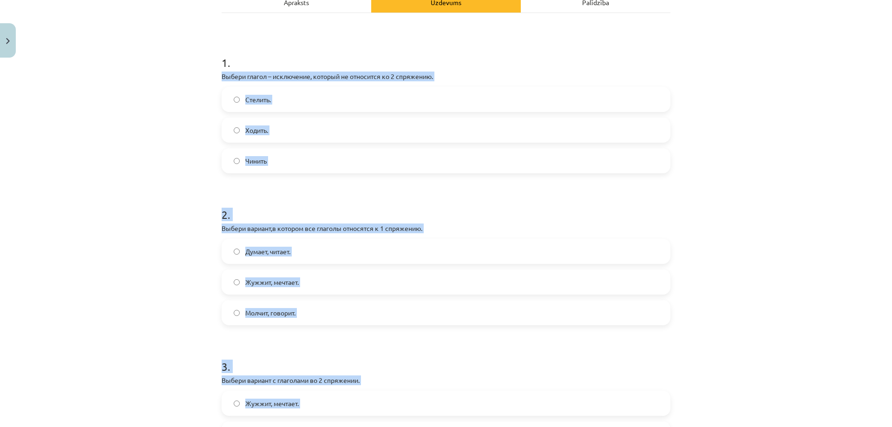
scroll to position [21, 0]
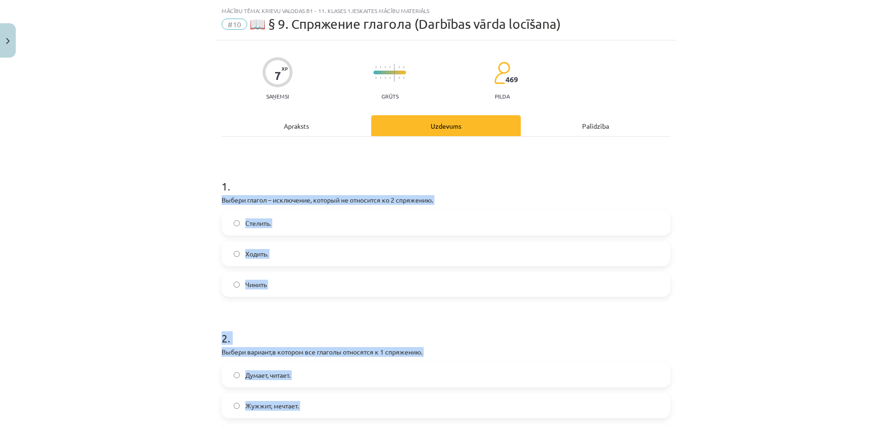
click at [174, 227] on div "Mācību tēma: Krievu valodas b1 - 11. klases 1.ieskaites mācību materiāls #10 📖 …" at bounding box center [446, 213] width 892 height 427
click at [261, 227] on span "Стелить." at bounding box center [258, 223] width 26 height 10
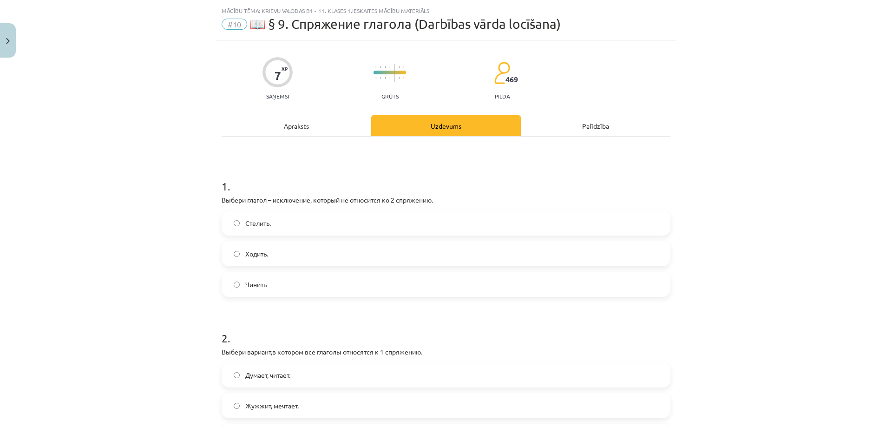
scroll to position [145, 0]
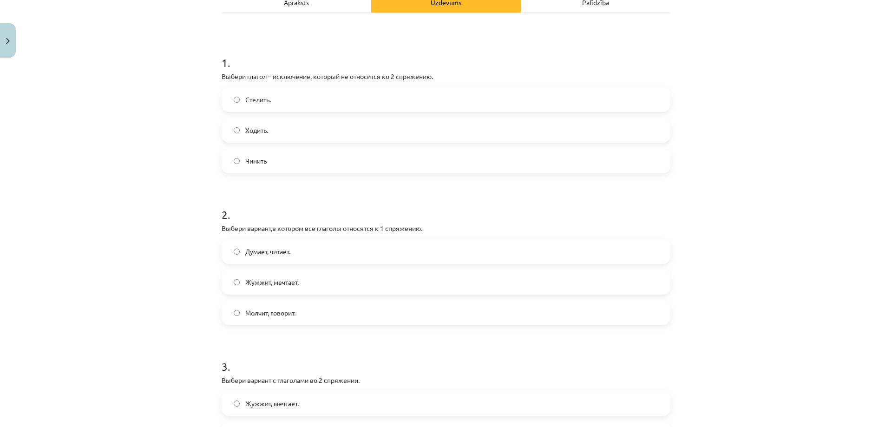
click at [293, 260] on label "Думает, читает." at bounding box center [446, 251] width 447 height 23
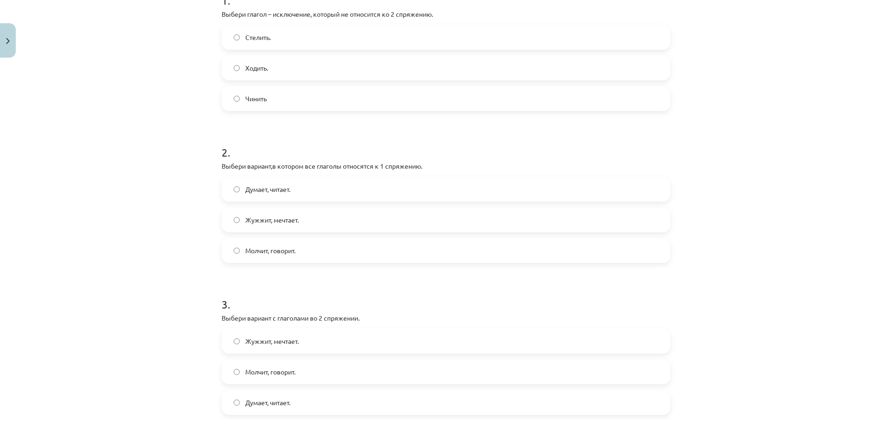
scroll to position [269, 0]
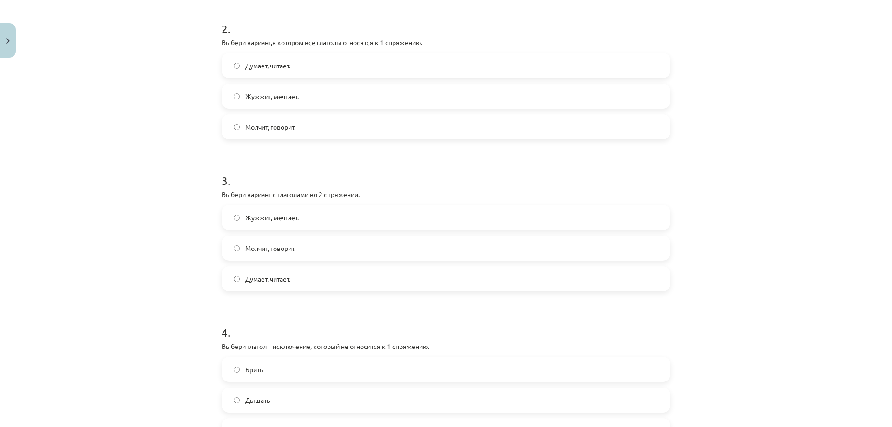
click at [288, 255] on label "Молчит, говорит." at bounding box center [446, 247] width 447 height 23
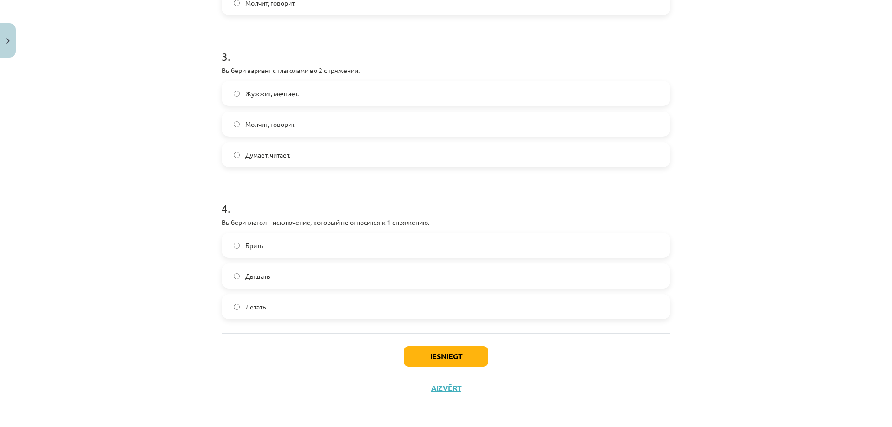
click at [271, 278] on label "Дышать" at bounding box center [446, 275] width 447 height 23
click at [396, 363] on div "Iesniegt Aizvērt" at bounding box center [446, 365] width 449 height 65
click at [425, 360] on button "Iesniegt" at bounding box center [446, 356] width 85 height 20
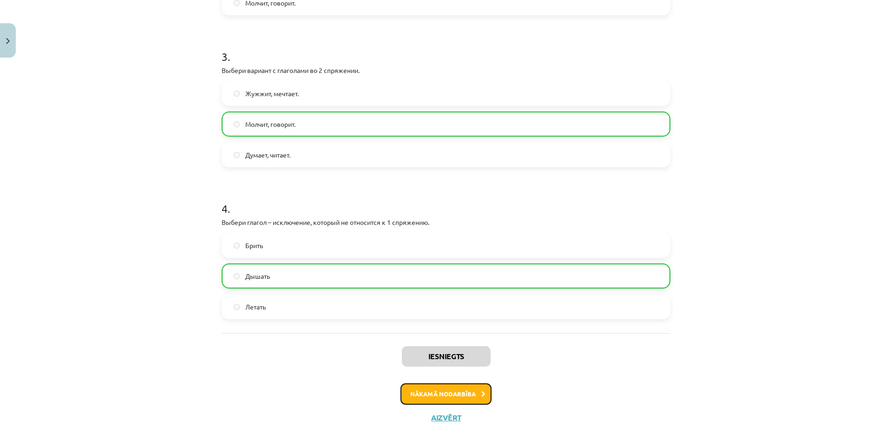
click at [436, 390] on button "Nākamā nodarbība" at bounding box center [446, 393] width 91 height 21
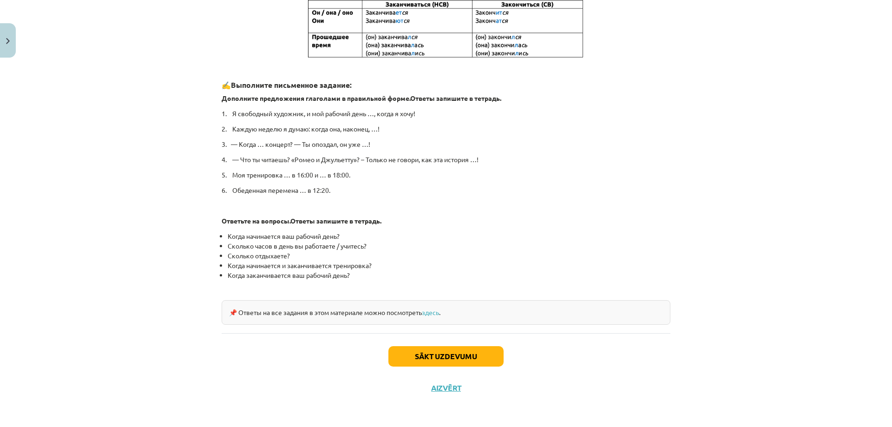
scroll to position [23, 0]
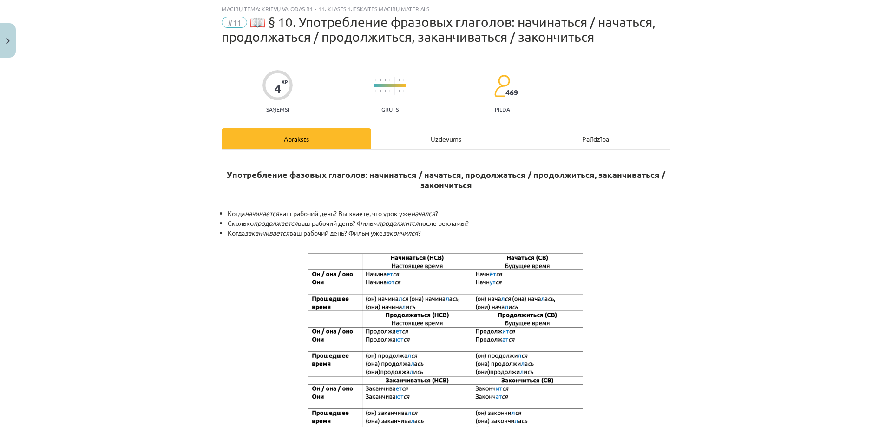
click at [432, 139] on div "Uzdevums" at bounding box center [446, 138] width 150 height 21
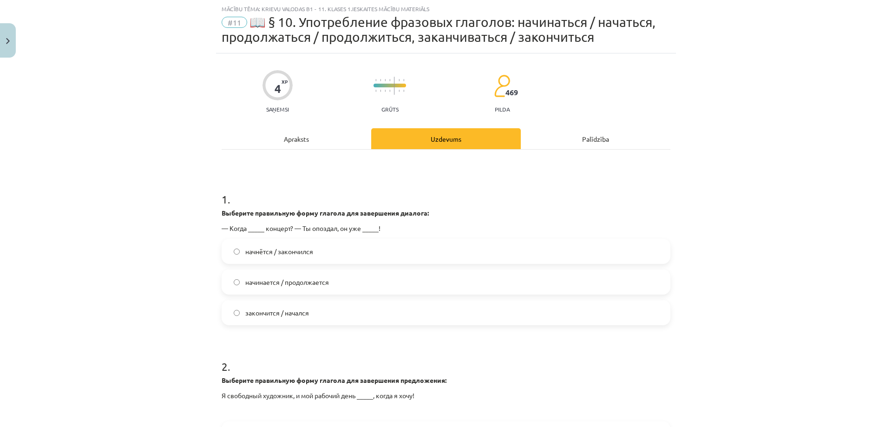
click at [367, 253] on label "начнётся / закончился" at bounding box center [446, 251] width 447 height 23
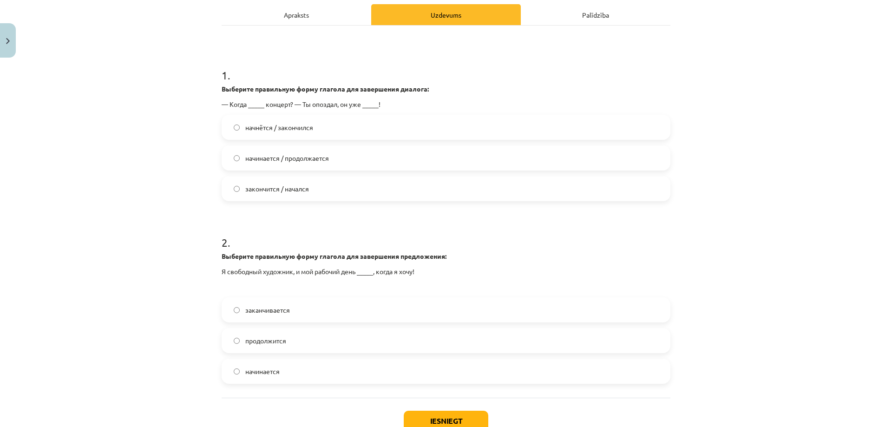
scroll to position [209, 0]
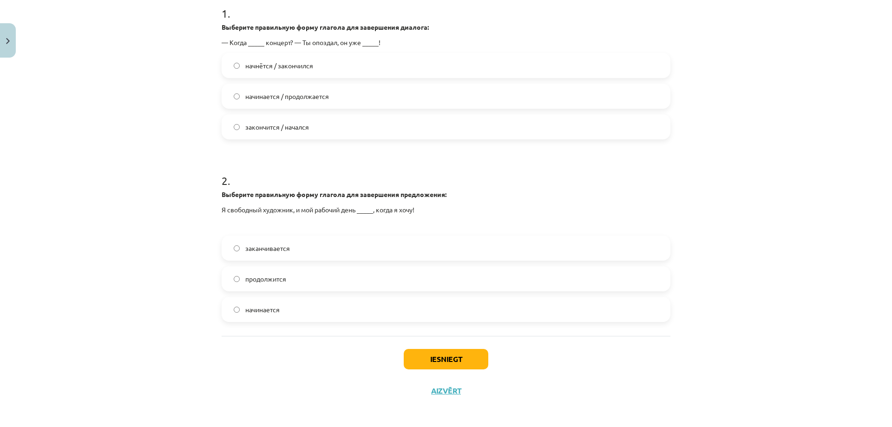
click at [302, 248] on label "заканчивается" at bounding box center [446, 247] width 447 height 23
click at [461, 365] on button "Iesniegt" at bounding box center [446, 359] width 85 height 20
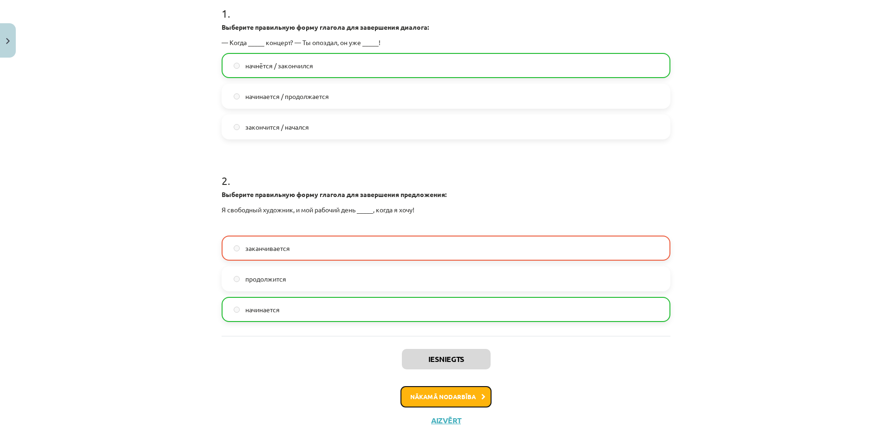
click at [474, 388] on button "Nākamā nodarbība" at bounding box center [446, 396] width 91 height 21
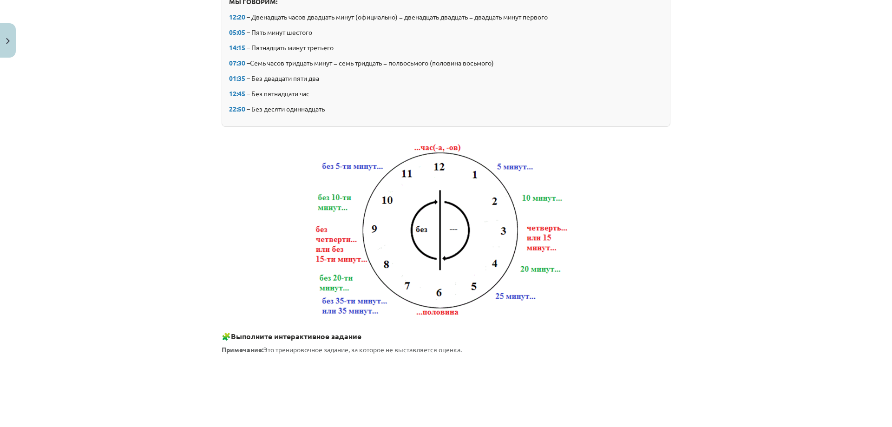
scroll to position [23, 0]
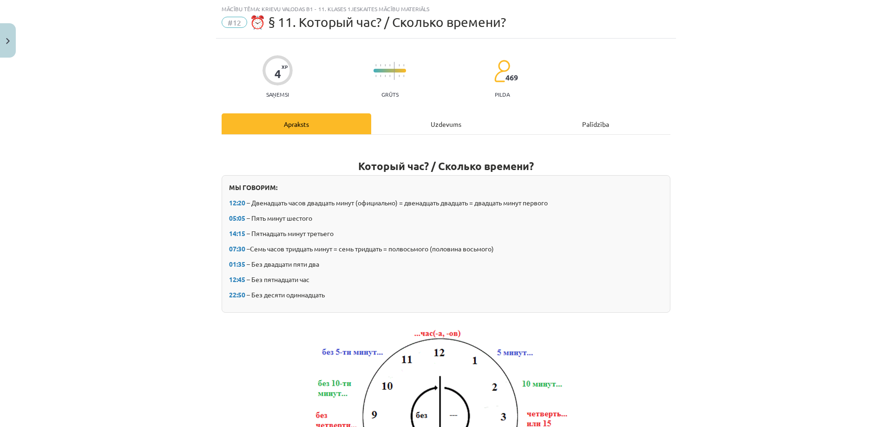
click at [414, 126] on div "Uzdevums" at bounding box center [446, 123] width 150 height 21
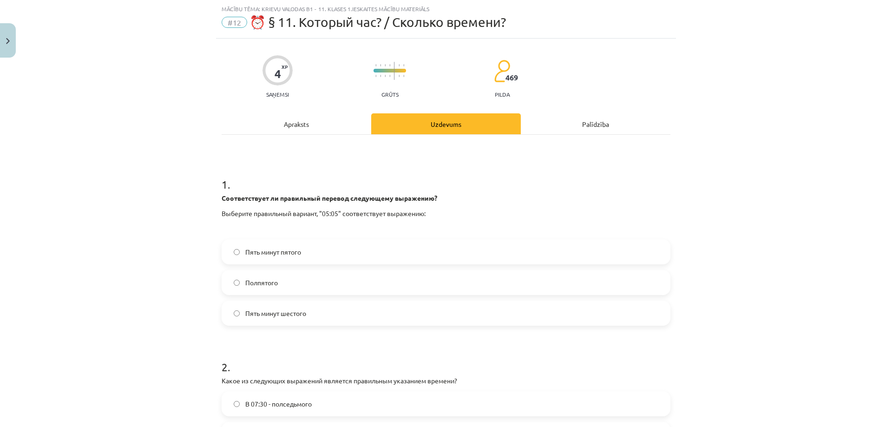
click at [283, 314] on span "Пять минут шестого" at bounding box center [275, 314] width 61 height 10
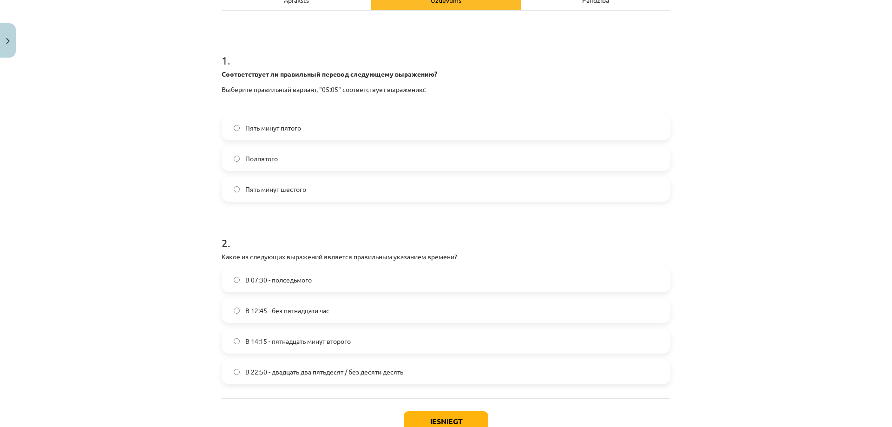
scroll to position [209, 0]
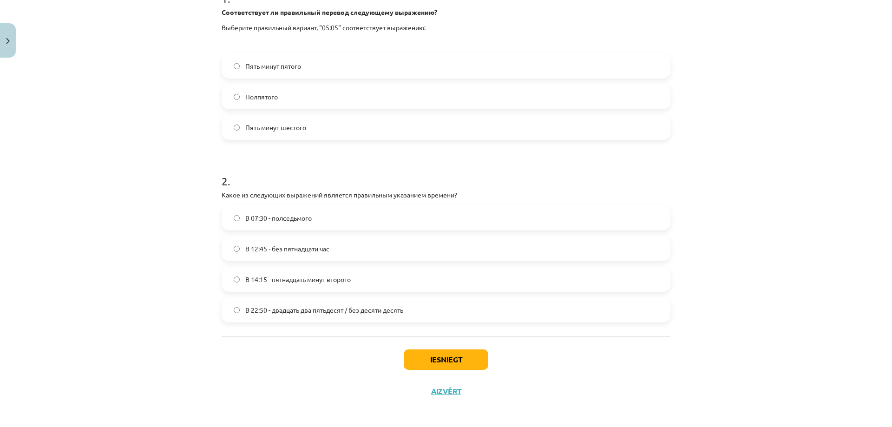
click at [328, 311] on span "В 22:50 - двадцать два пятьдесят / без десяти десять" at bounding box center [324, 310] width 158 height 10
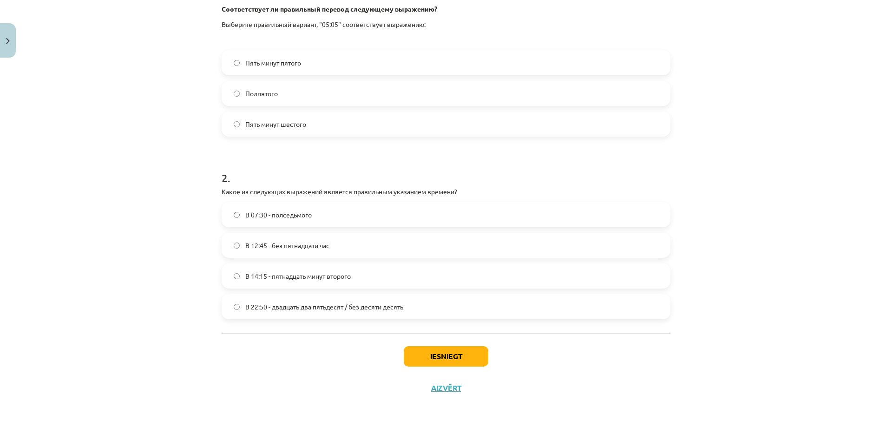
click at [298, 248] on span "В 12:45 - без пятнадцати час" at bounding box center [287, 246] width 84 height 10
click at [471, 364] on button "Iesniegt" at bounding box center [446, 356] width 85 height 20
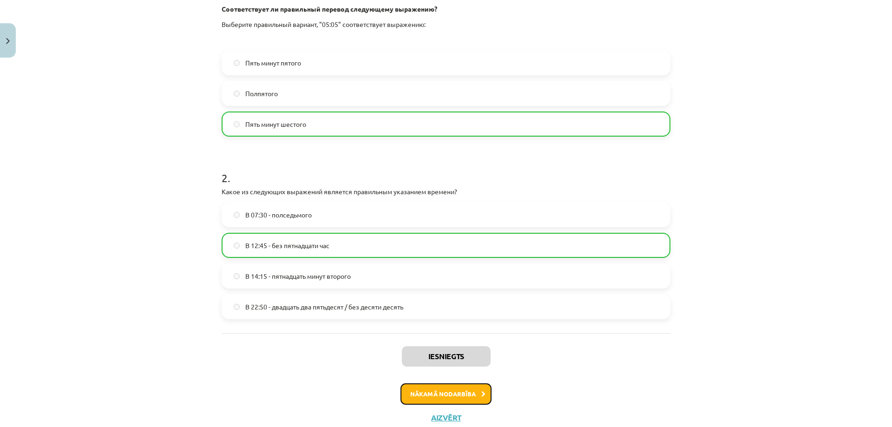
click at [459, 393] on button "Nākamā nodarbība" at bounding box center [446, 393] width 91 height 21
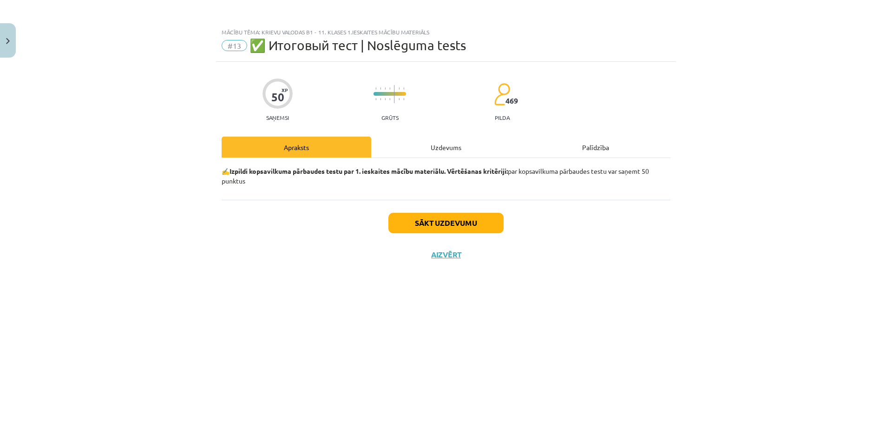
scroll to position [0, 0]
click at [435, 216] on button "Sākt uzdevumu" at bounding box center [445, 223] width 115 height 20
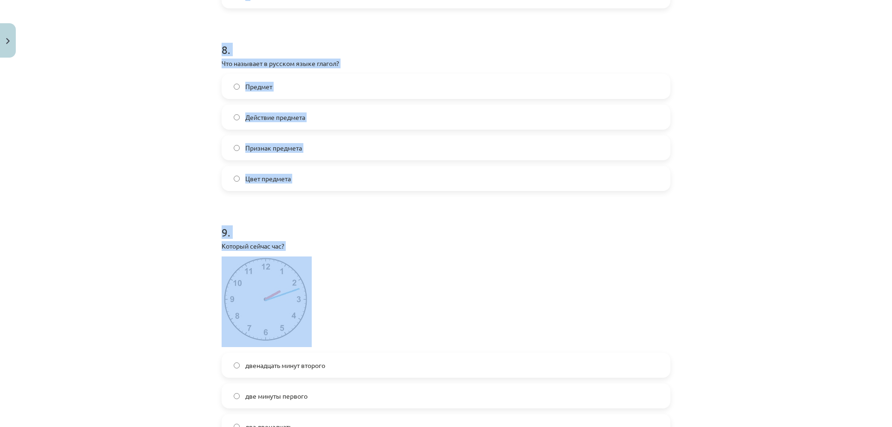
scroll to position [1743, 0]
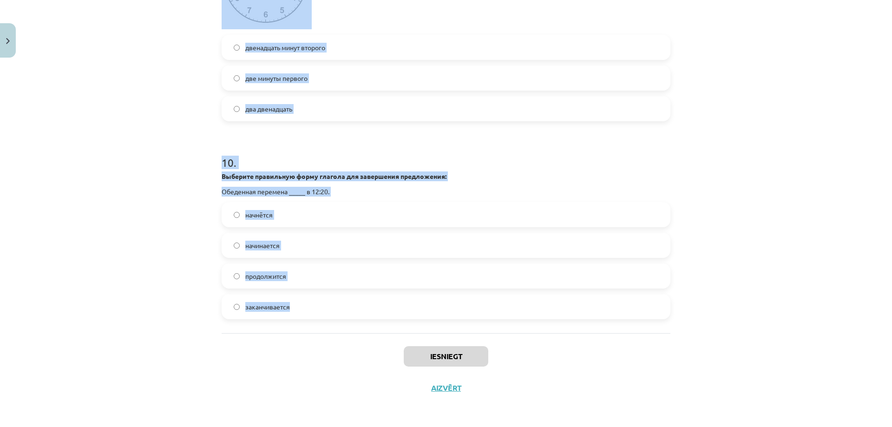
drag, startPoint x: 217, startPoint y: 222, endPoint x: 376, endPoint y: 312, distance: 182.7
copy form "Что обозначает глагол совершенного вида? Действие ещё продолжается. Все ответы …"
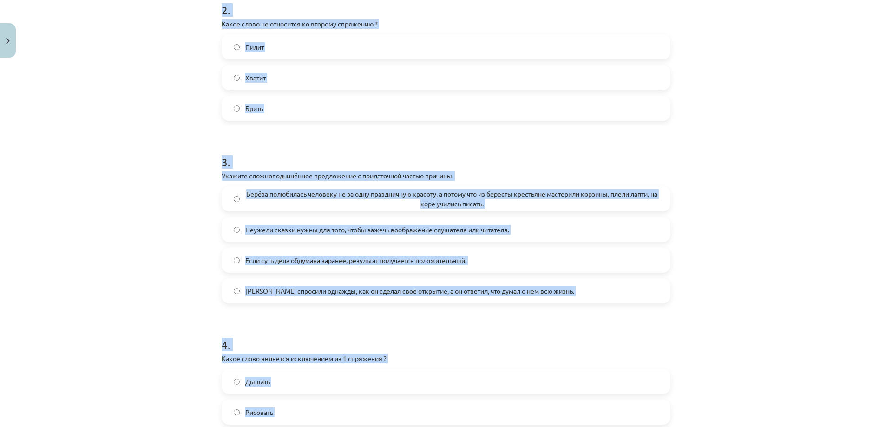
scroll to position [0, 0]
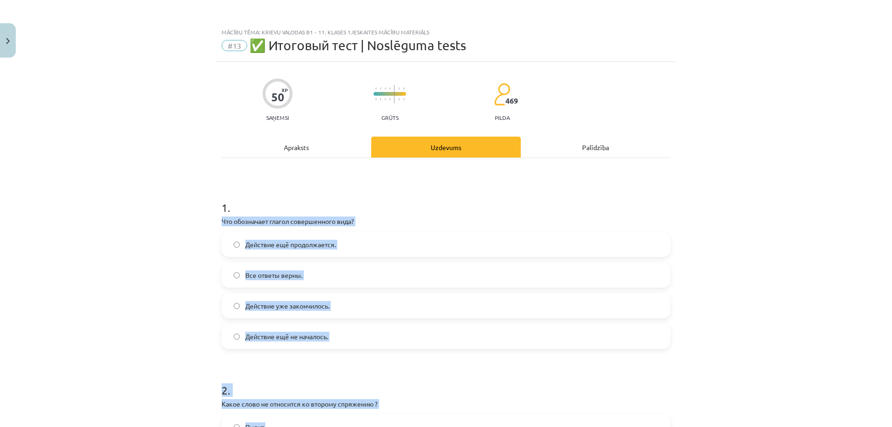
click at [178, 261] on div "Mācību tēma: Krievu valodas b1 - 11. klases 1.ieskaites mācību materiāls #13 ✅ …" at bounding box center [446, 213] width 892 height 427
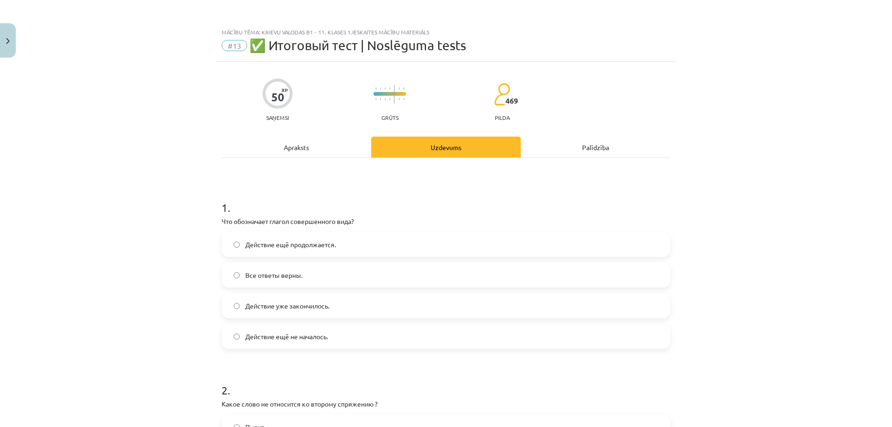
click at [313, 304] on span "Действие уже закончилось." at bounding box center [287, 306] width 84 height 10
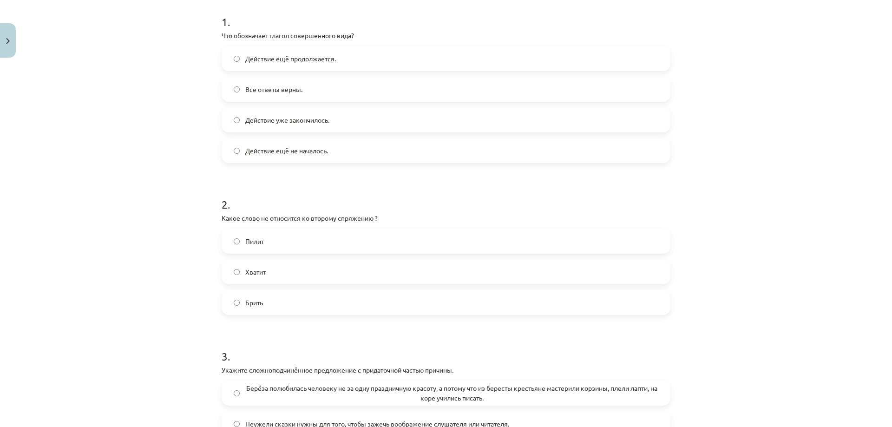
click at [247, 302] on span "Брить" at bounding box center [254, 303] width 18 height 10
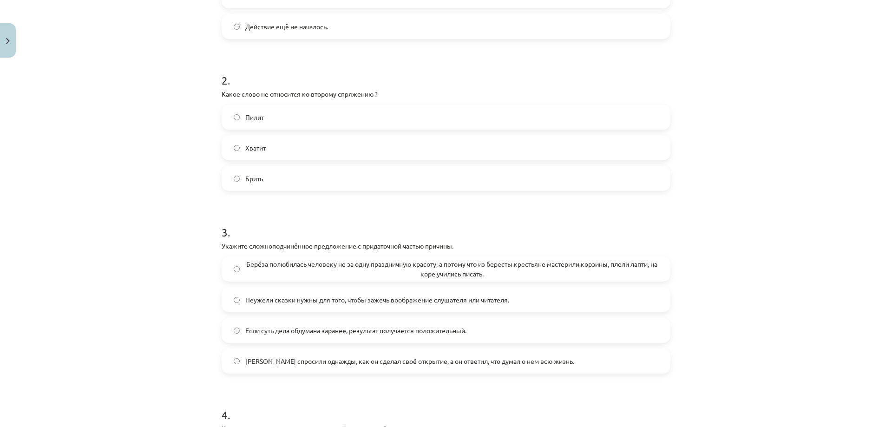
scroll to position [372, 0]
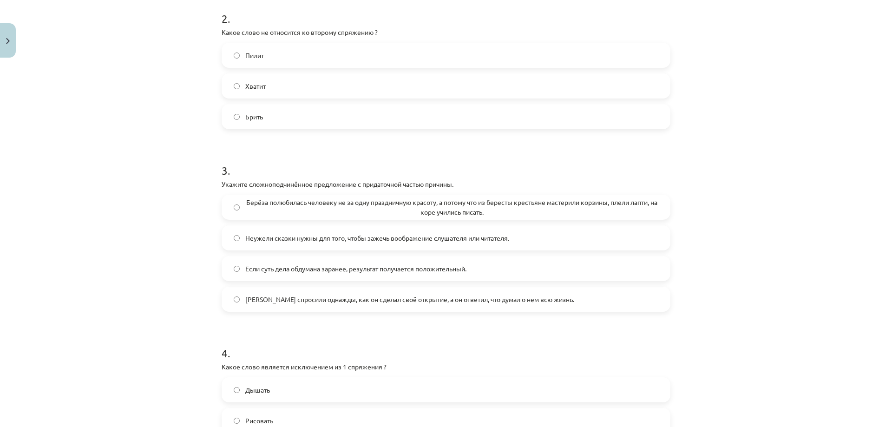
click at [270, 200] on span "Берёза полюбилась человеку не за одну праздничную красоту, а потому что из бере…" at bounding box center [451, 207] width 413 height 20
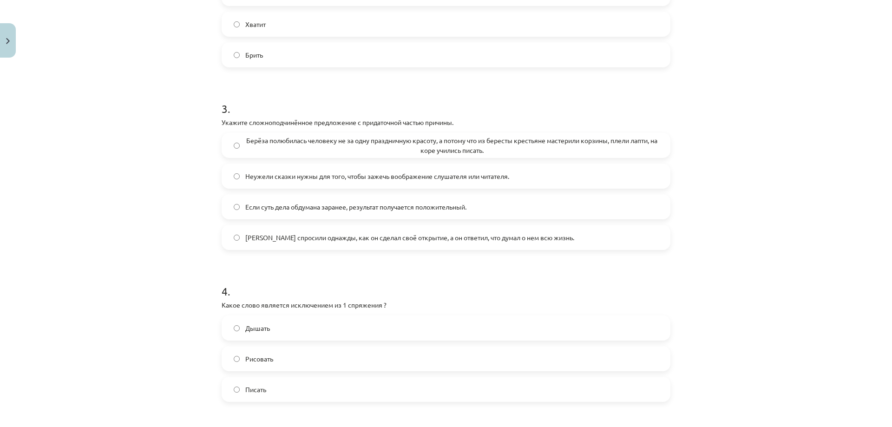
scroll to position [496, 0]
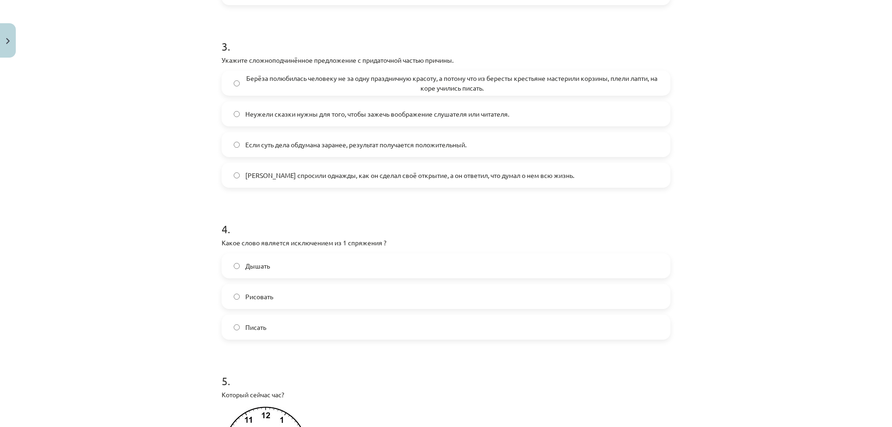
click at [263, 266] on span "Дышать" at bounding box center [257, 266] width 25 height 10
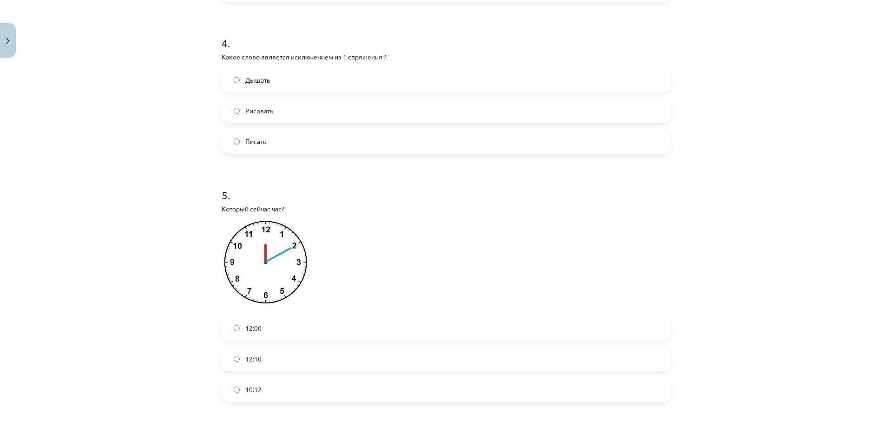
scroll to position [743, 0]
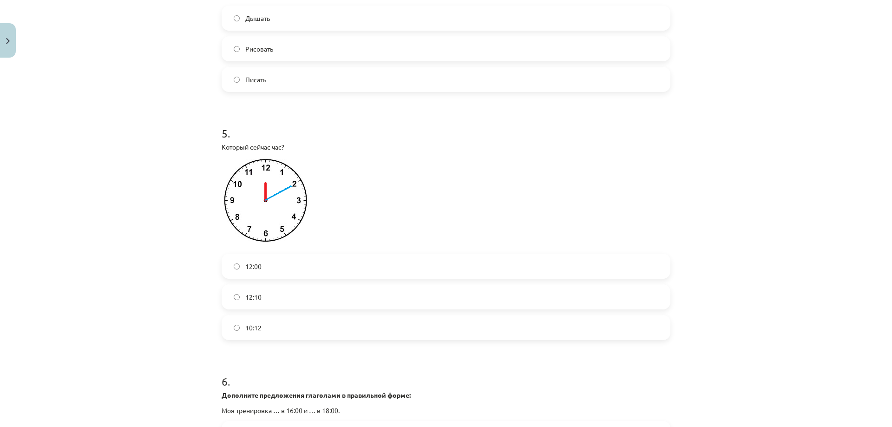
click at [263, 277] on label "12:00" at bounding box center [446, 266] width 447 height 23
click at [258, 295] on span "12:10" at bounding box center [253, 297] width 16 height 10
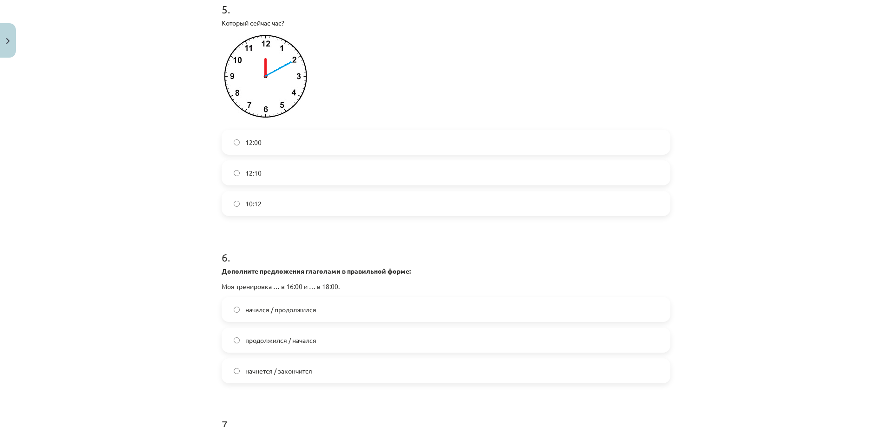
scroll to position [929, 0]
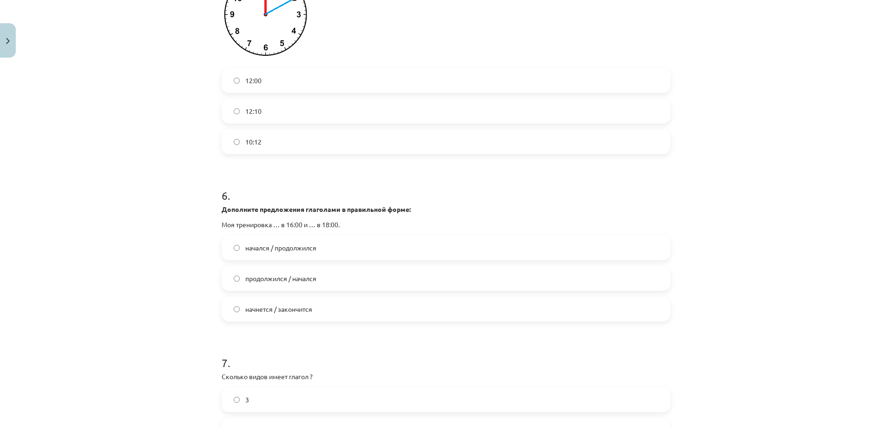
click at [298, 314] on span "начнется / закончится" at bounding box center [278, 309] width 67 height 10
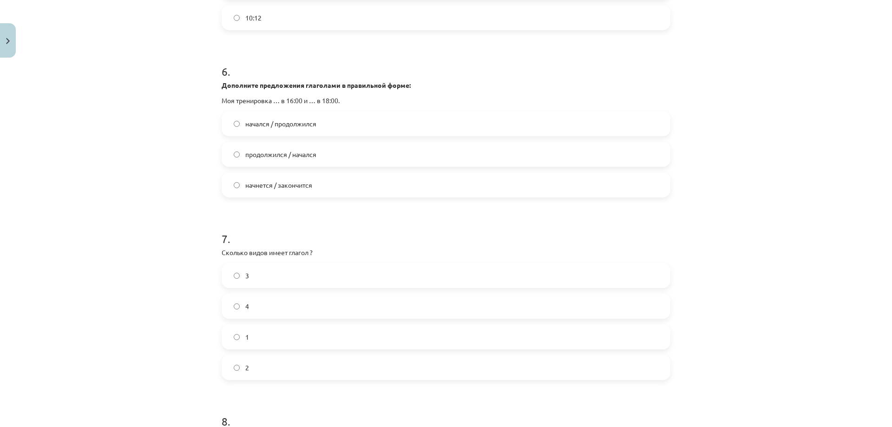
scroll to position [1115, 0]
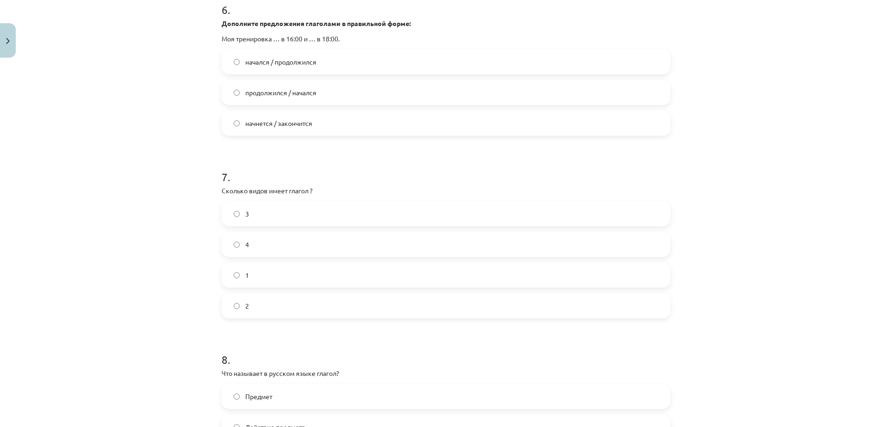
click at [250, 299] on label "2" at bounding box center [446, 305] width 447 height 23
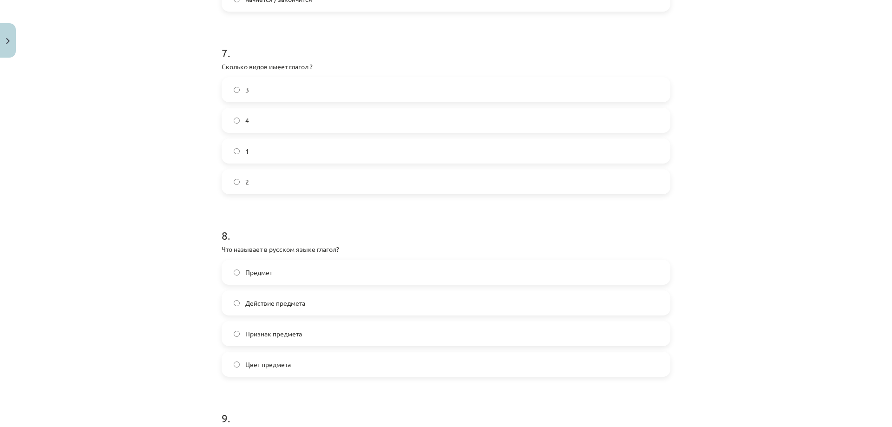
scroll to position [1301, 0]
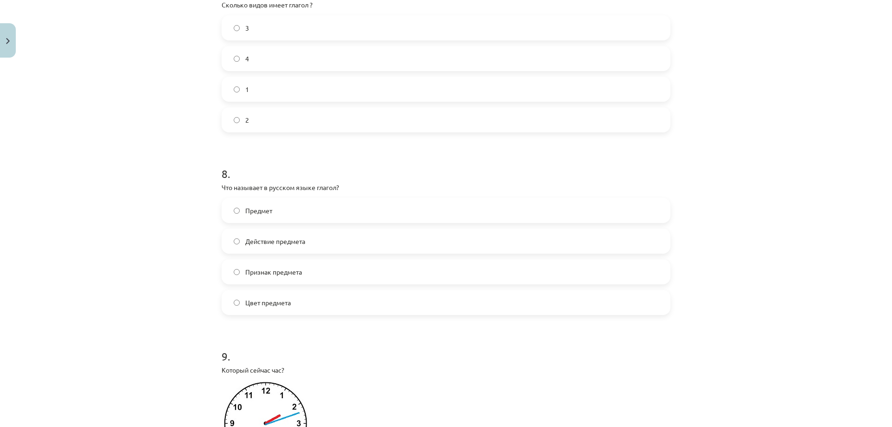
click at [306, 243] on label "Действие предмета" at bounding box center [446, 241] width 447 height 23
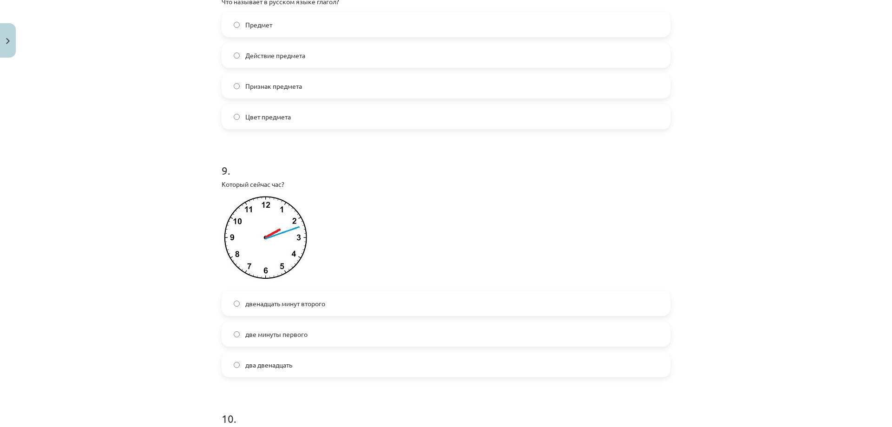
scroll to position [1549, 0]
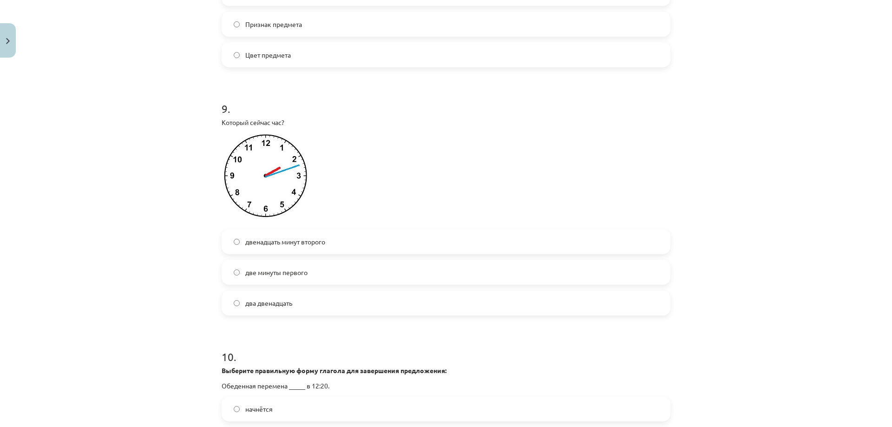
click at [285, 306] on span "два двенадцать" at bounding box center [268, 303] width 47 height 10
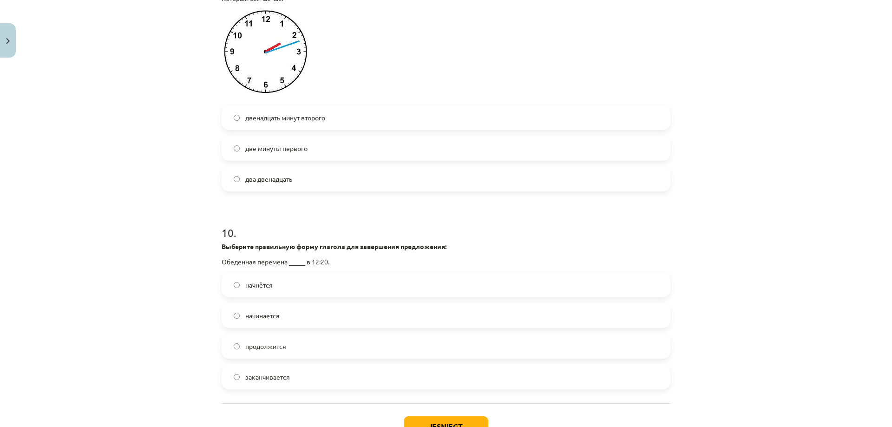
scroll to position [1734, 0]
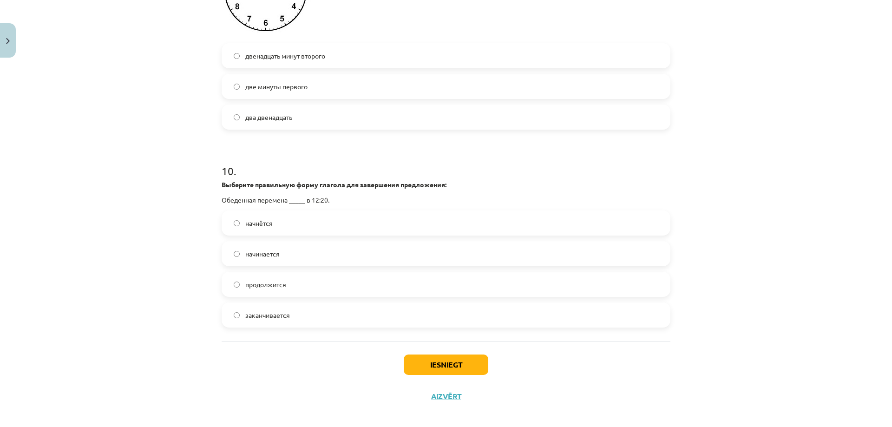
click at [285, 218] on label "начнётся" at bounding box center [446, 222] width 447 height 23
click at [453, 373] on button "Iesniegt" at bounding box center [446, 365] width 85 height 20
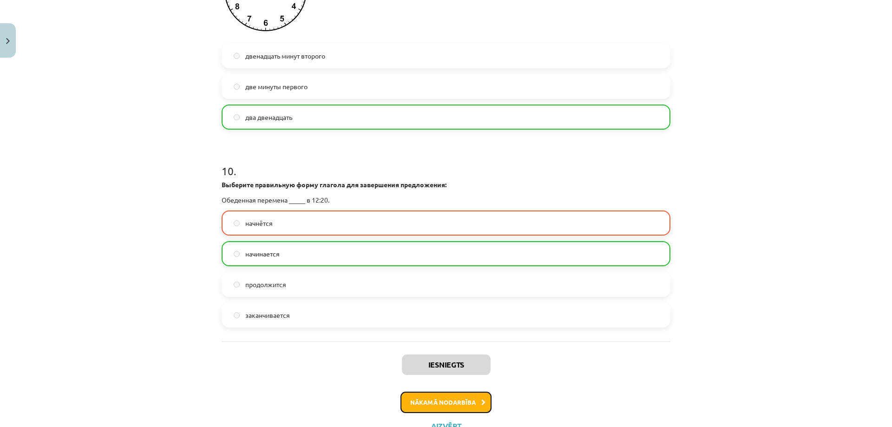
click at [428, 399] on button "Nākamā nodarbība" at bounding box center [446, 402] width 91 height 21
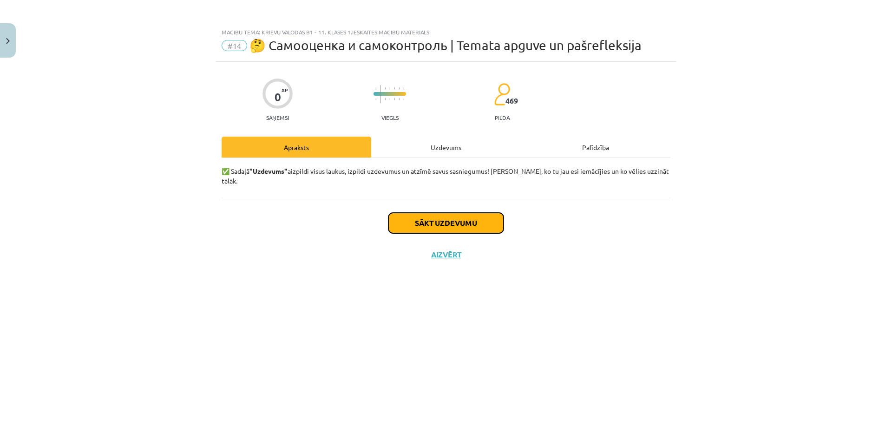
click at [415, 213] on button "Sākt uzdevumu" at bounding box center [445, 223] width 115 height 20
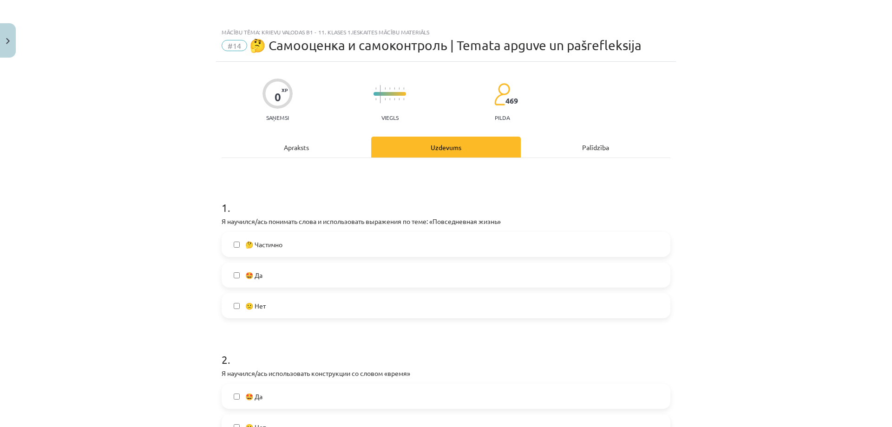
click at [265, 272] on label "🤩 Да" at bounding box center [446, 274] width 447 height 23
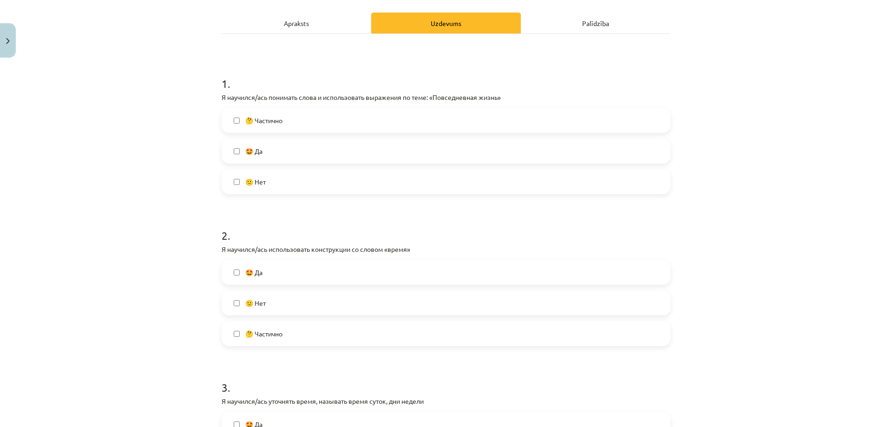
click at [293, 278] on label "🤩 Да" at bounding box center [446, 272] width 447 height 23
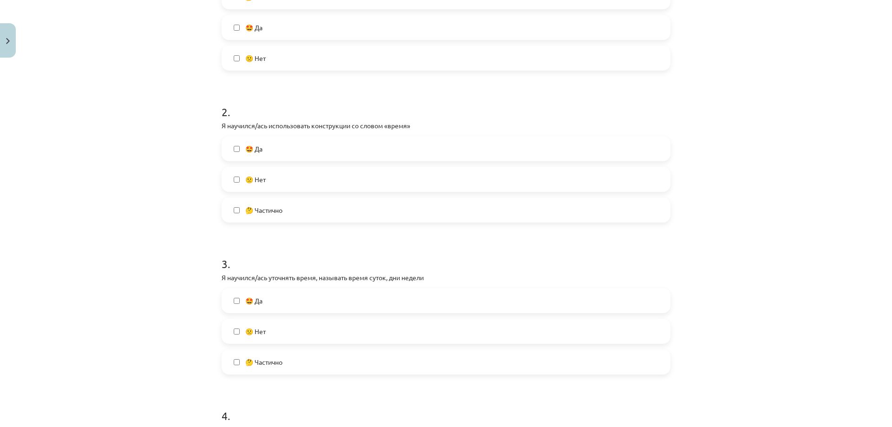
click at [246, 296] on span "🤩 Да" at bounding box center [253, 301] width 17 height 10
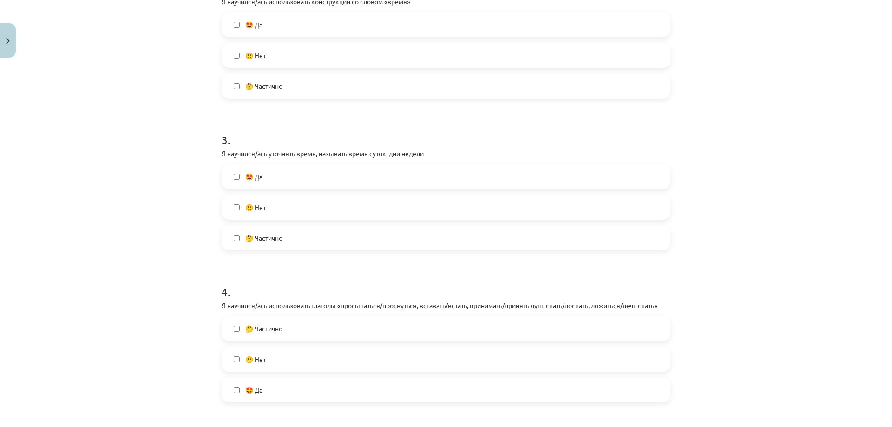
scroll to position [433, 0]
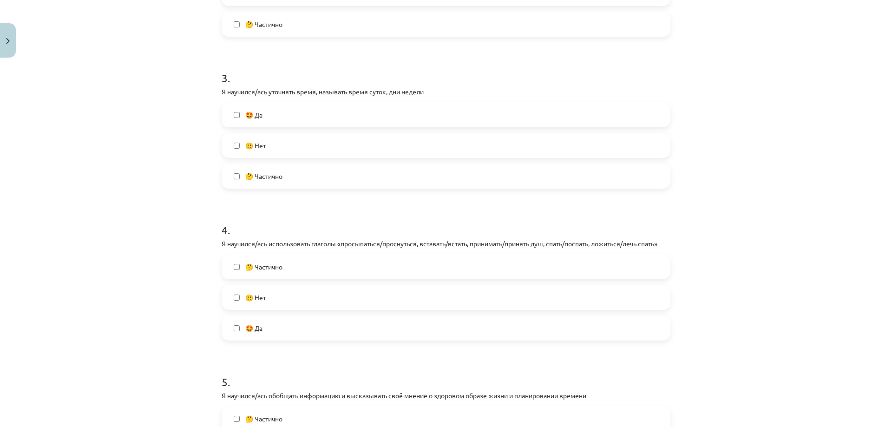
click at [276, 322] on label "🤩 Да" at bounding box center [446, 327] width 447 height 23
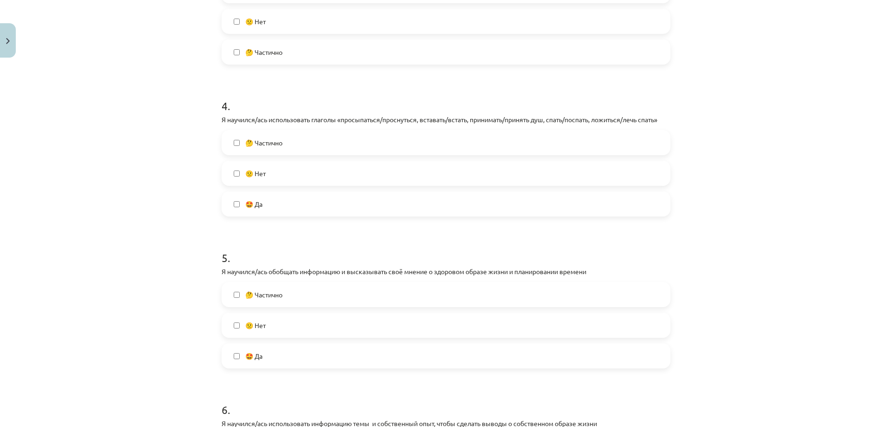
click at [249, 355] on span "🤩 Да" at bounding box center [253, 356] width 17 height 10
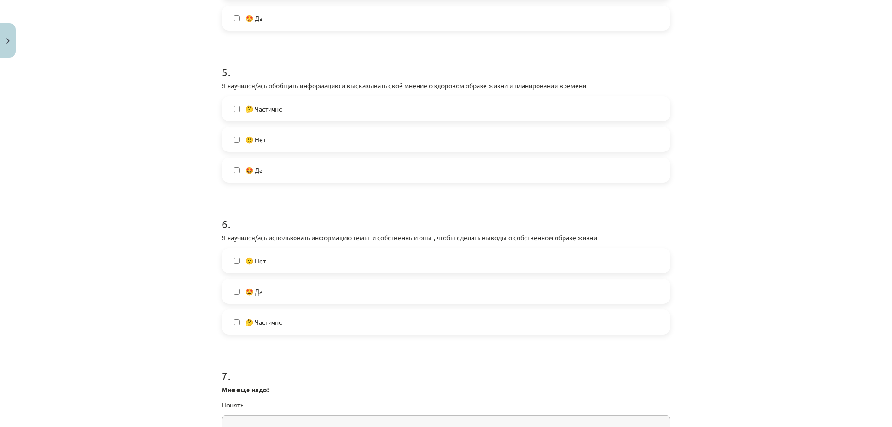
click at [286, 293] on label "🤩 Да" at bounding box center [446, 291] width 447 height 23
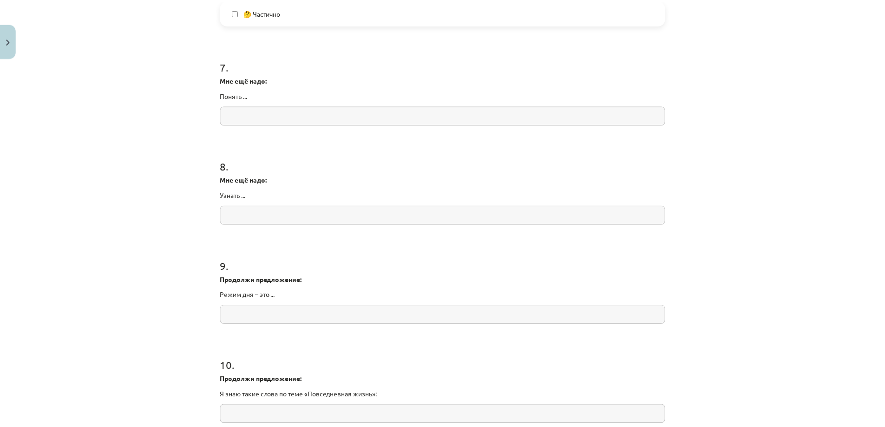
scroll to position [1153, 0]
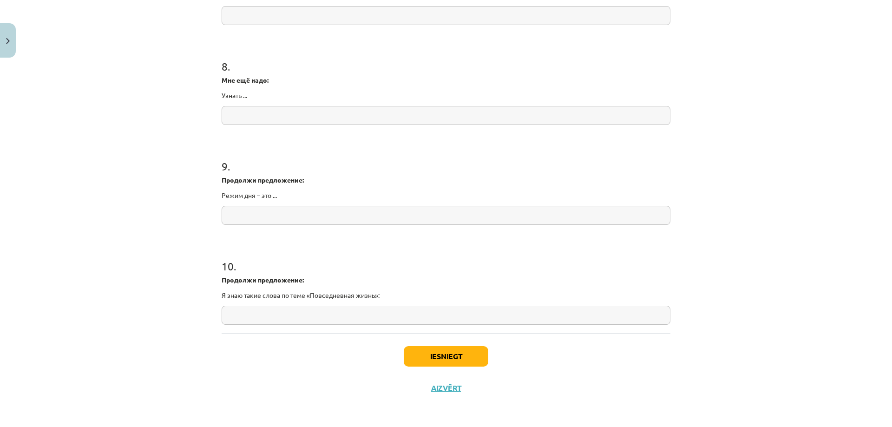
click at [472, 373] on div "Iesniegt Aizvērt" at bounding box center [446, 365] width 449 height 65
click at [464, 358] on button "Iesniegt" at bounding box center [446, 356] width 85 height 20
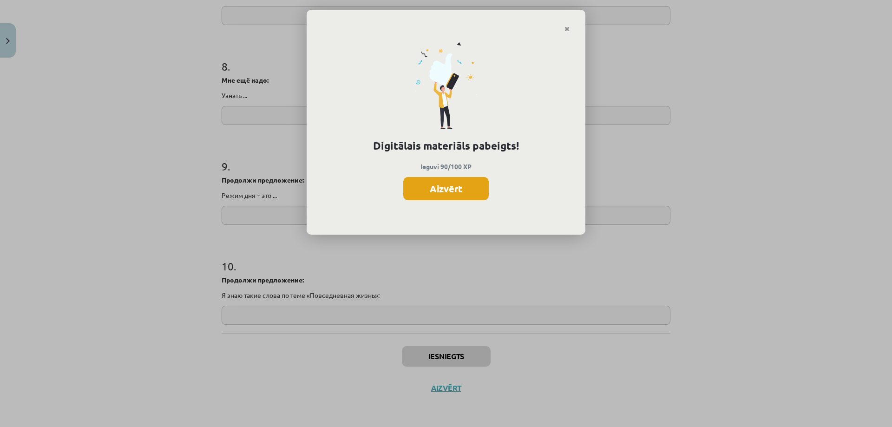
click at [477, 190] on button "Aizvērt" at bounding box center [445, 188] width 85 height 23
